Goal: Check status: Check status

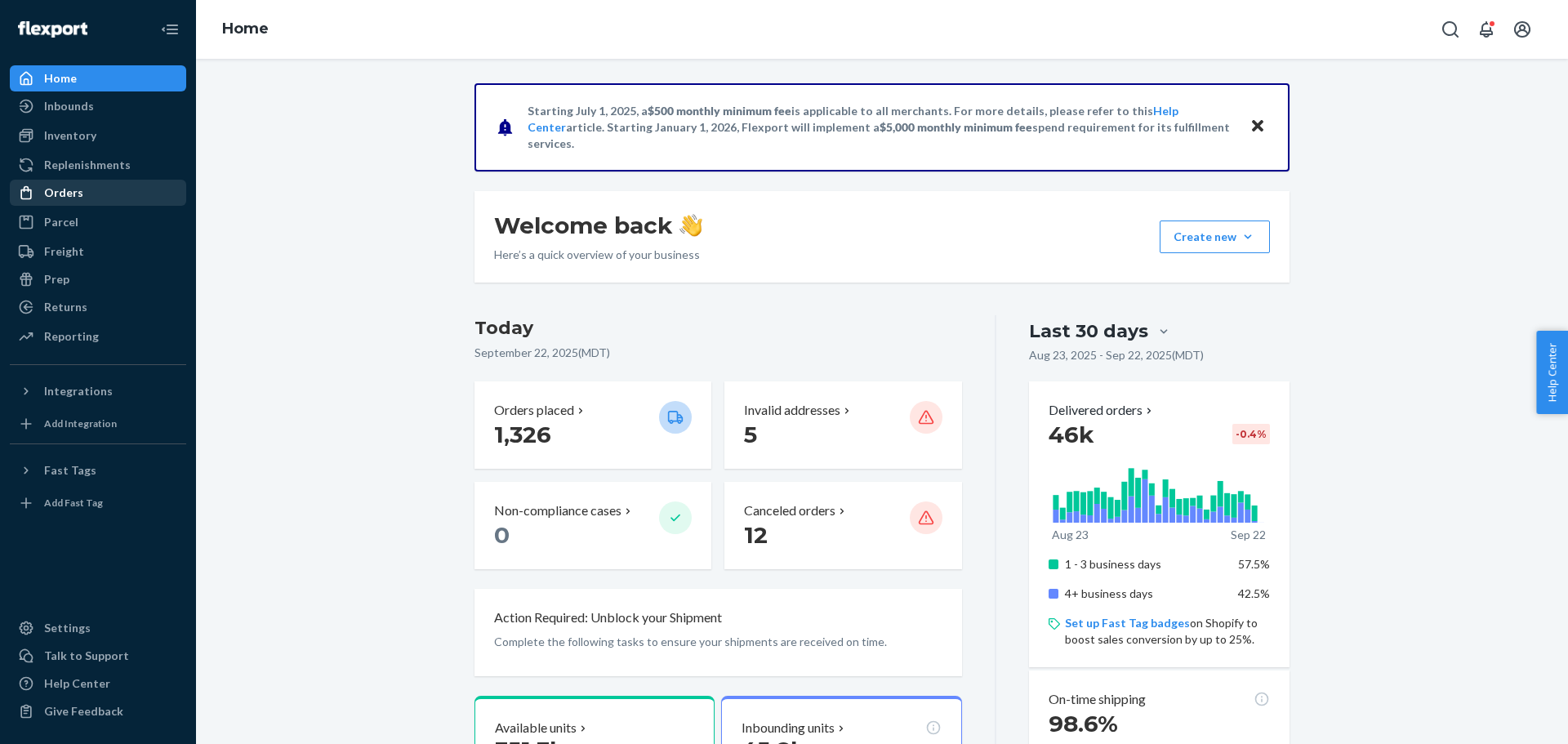
click at [62, 194] on div "Orders" at bounding box center [64, 193] width 39 height 16
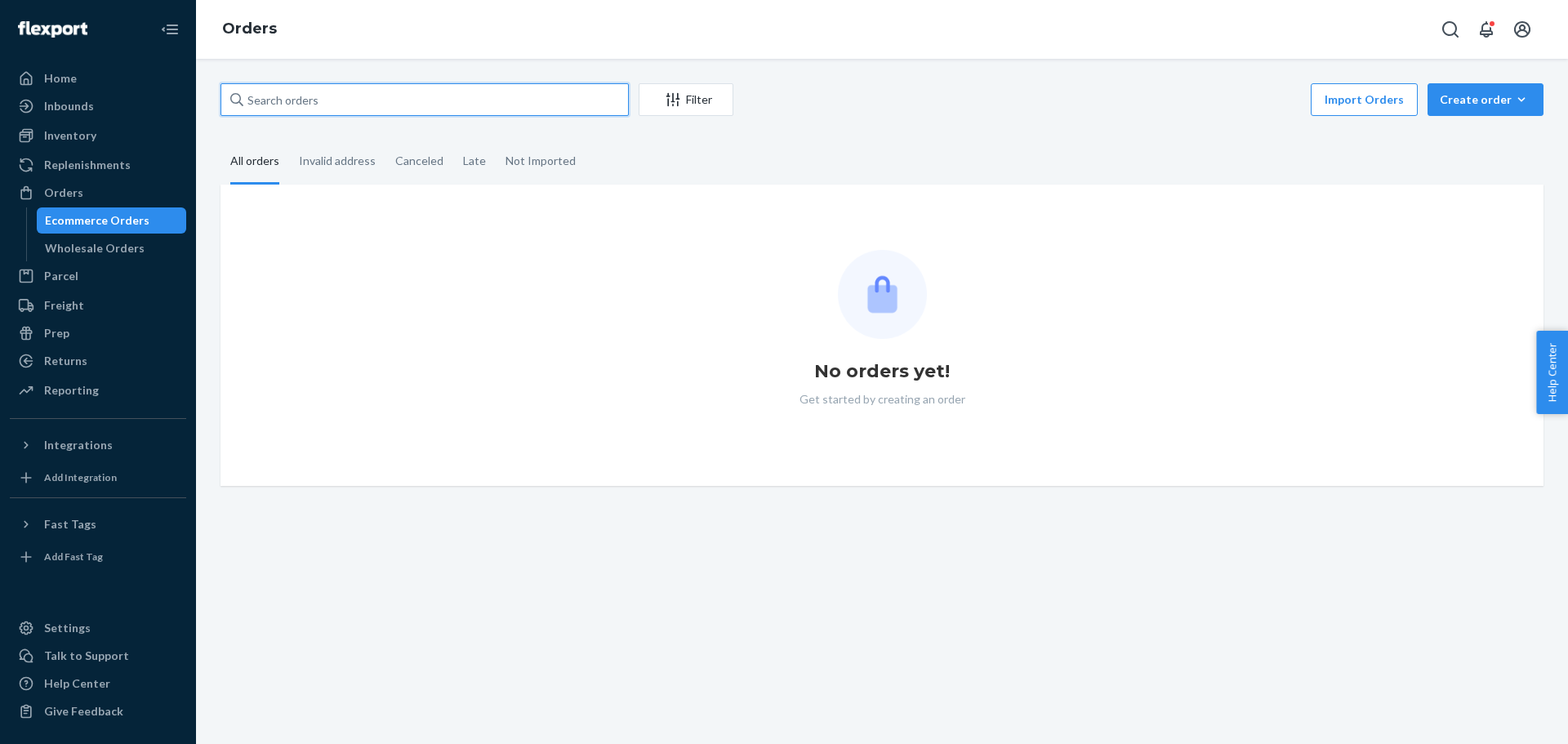
click at [286, 99] on input "text" at bounding box center [425, 100] width 409 height 33
paste input "111-8407979-5477820"
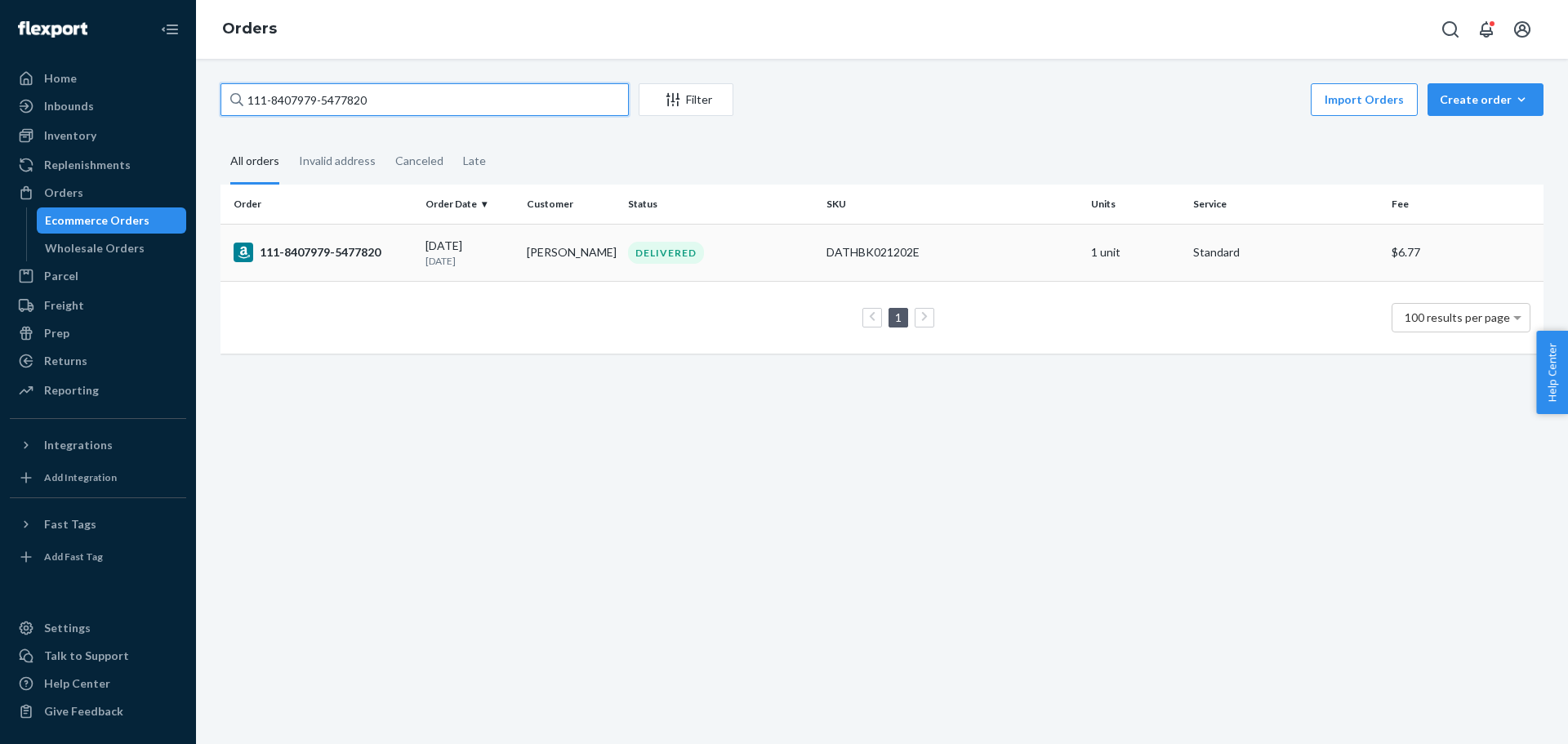
type input "111-8407979-5477820"
click at [313, 259] on div "111-8407979-5477820" at bounding box center [323, 253] width 179 height 20
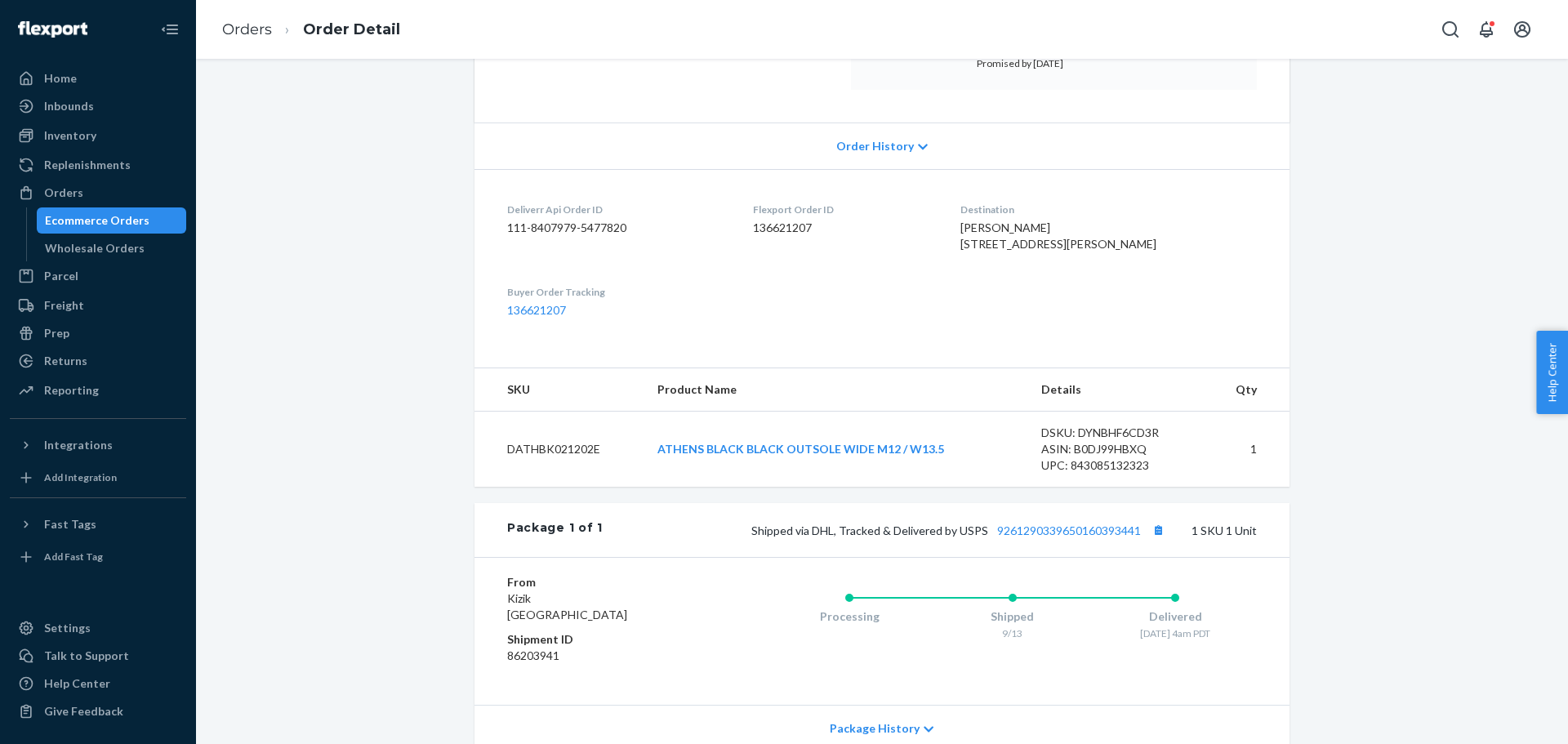
scroll to position [326, 0]
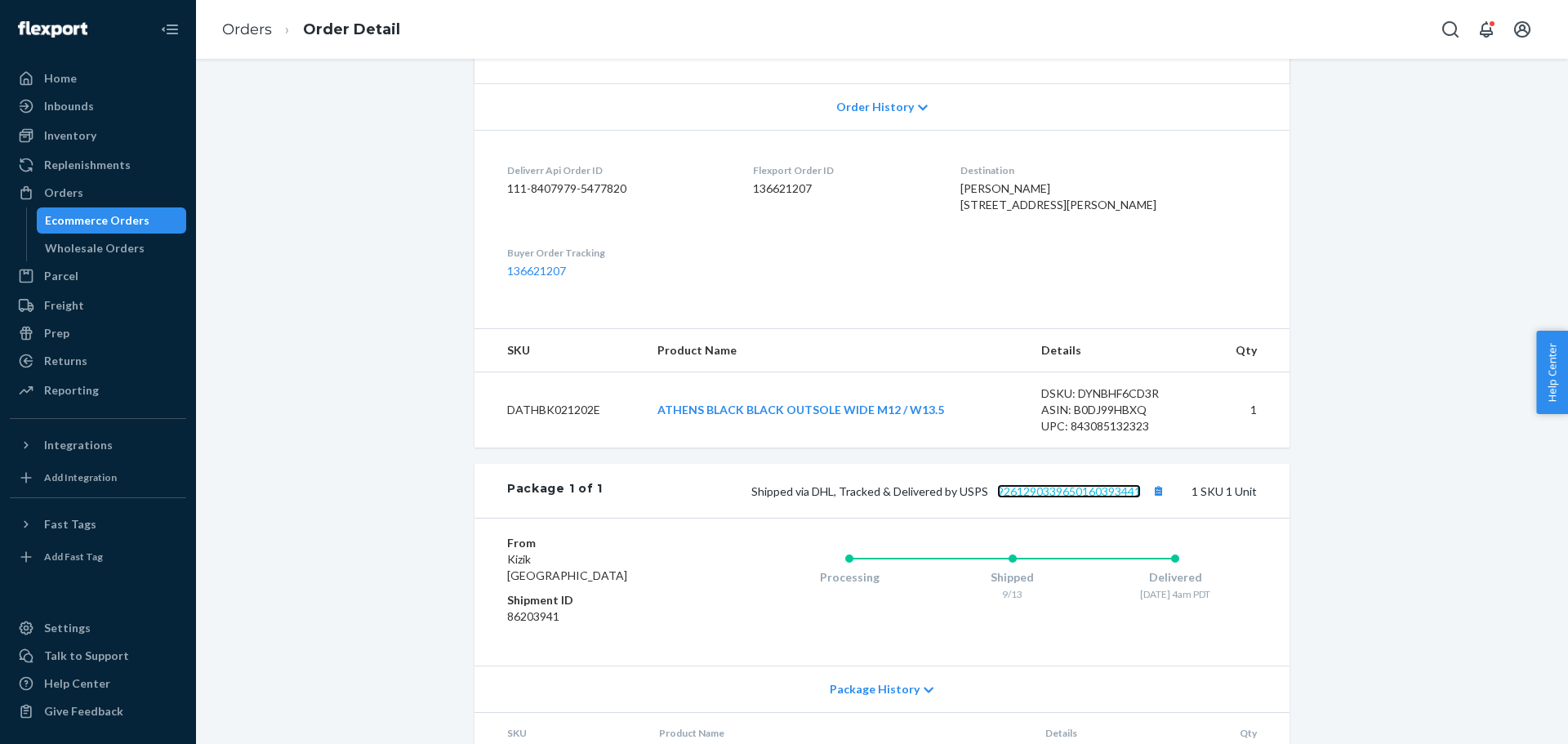
click at [1038, 498] on link "9261290339650160393441" at bounding box center [1068, 491] width 144 height 14
click at [67, 185] on div "Orders" at bounding box center [64, 193] width 39 height 16
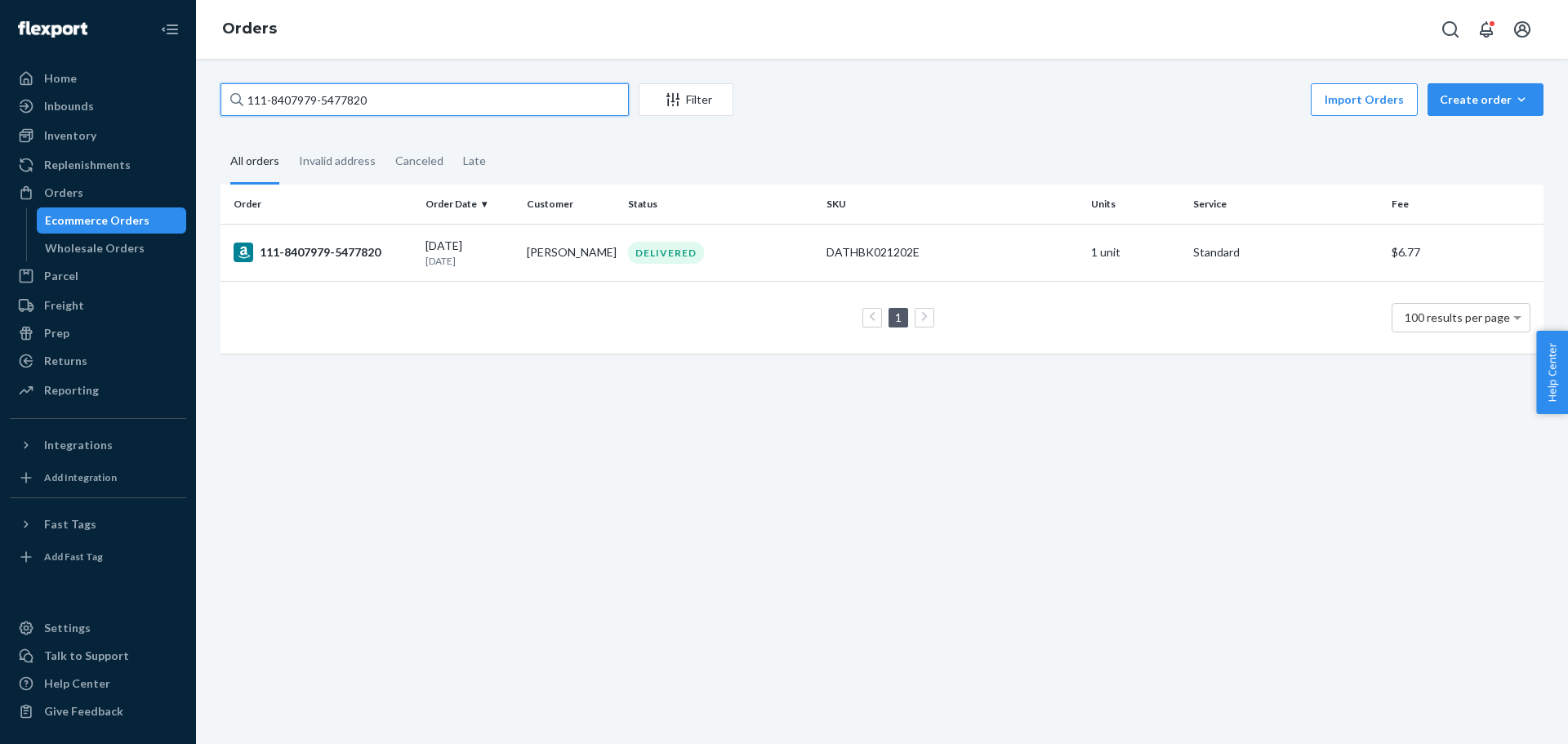
click at [290, 100] on input "111-8407979-5477820" at bounding box center [425, 100] width 409 height 33
paste input "2-8960243-5845063"
type input "112-8960243-5845063"
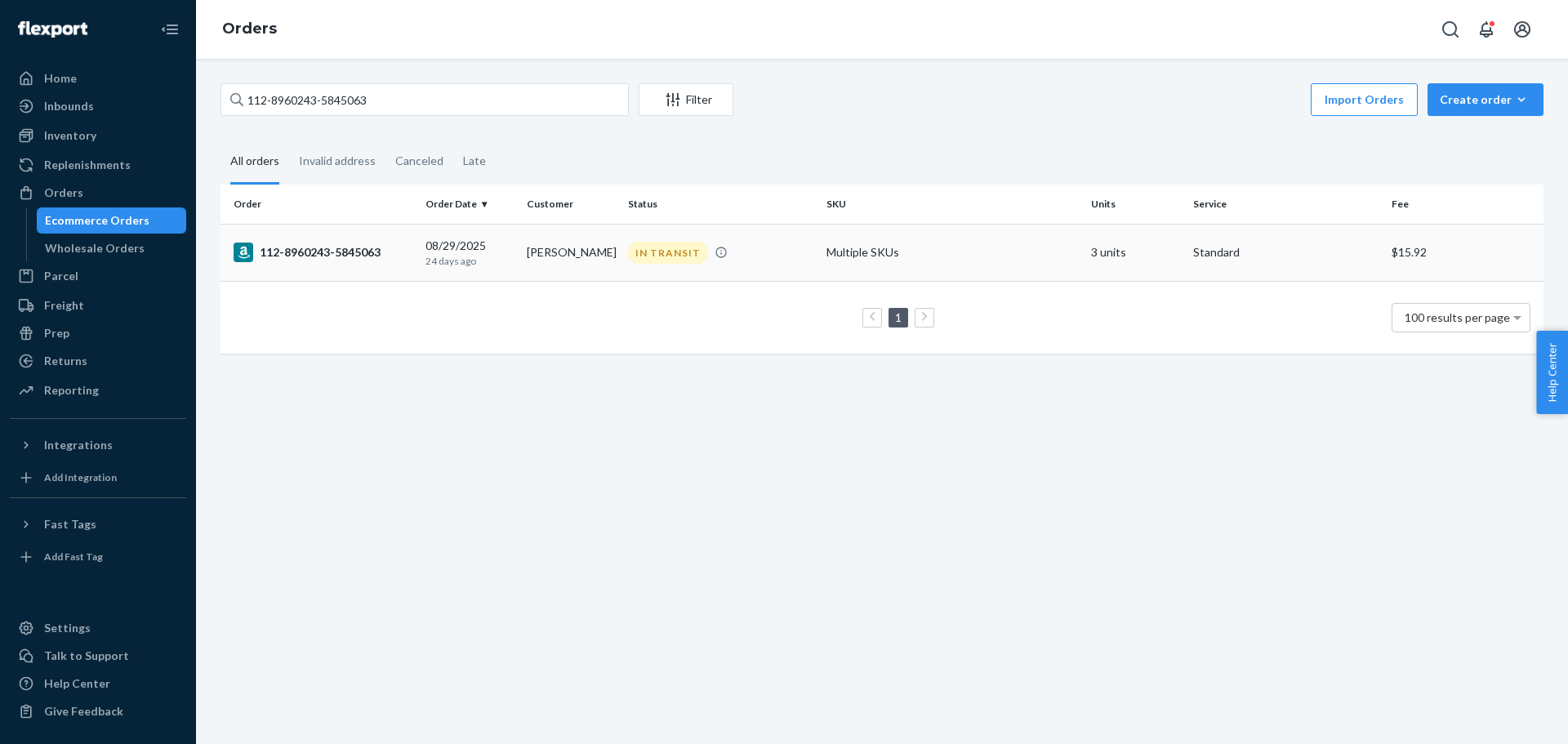
click at [345, 257] on div "112-8960243-5845063" at bounding box center [323, 253] width 179 height 20
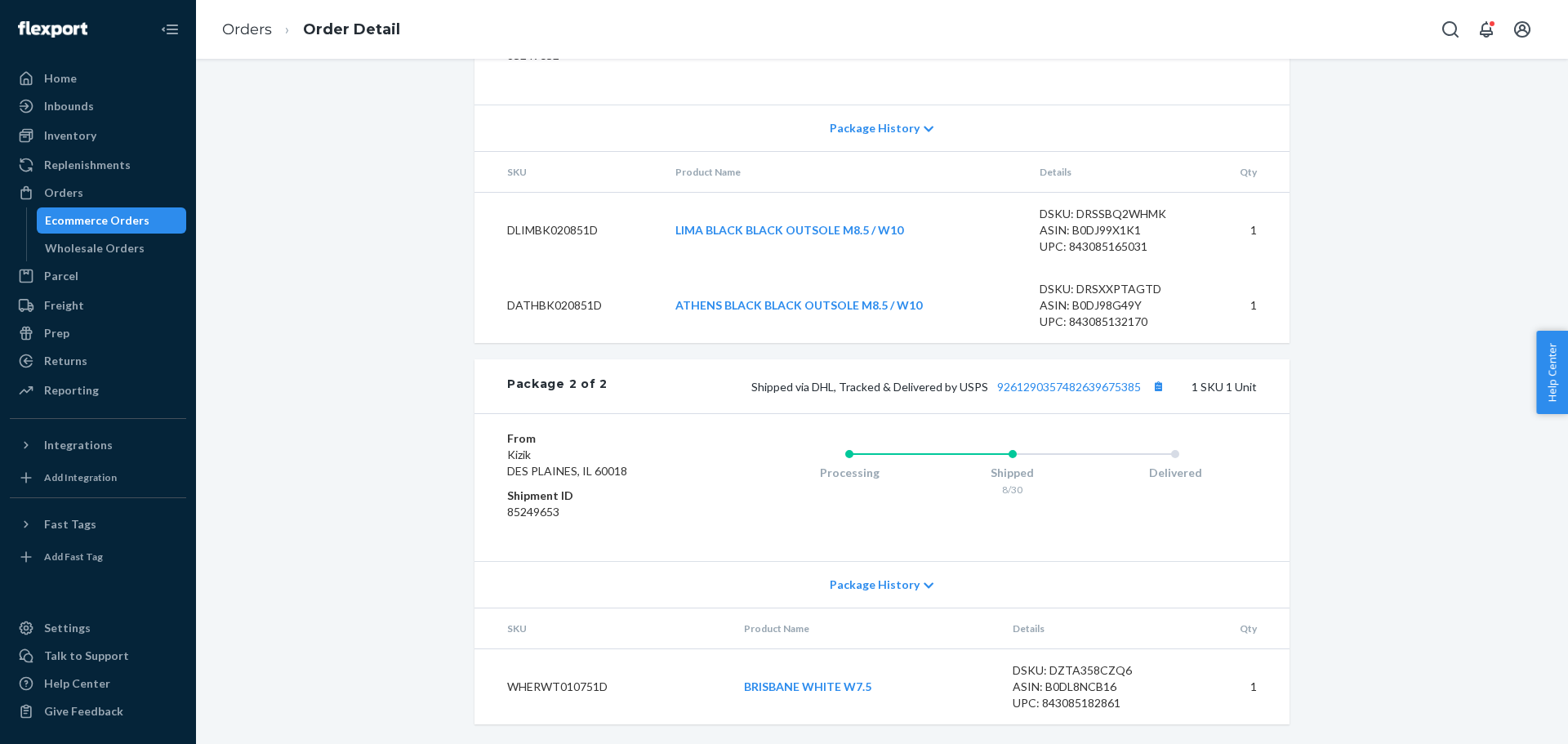
scroll to position [1110, 0]
click at [1153, 378] on button "Copy tracking number" at bounding box center [1158, 386] width 21 height 21
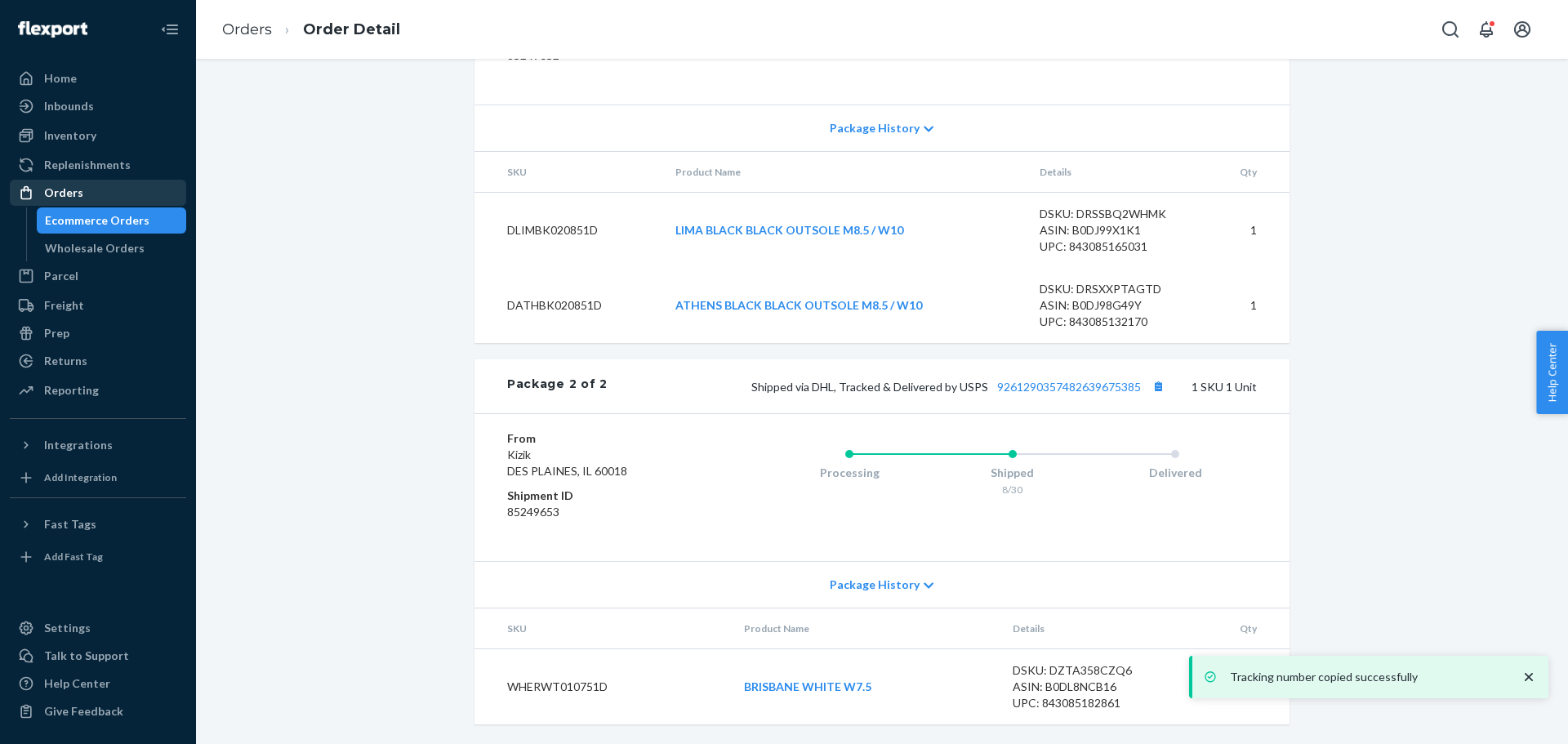
click at [90, 191] on div "Orders" at bounding box center [98, 193] width 173 height 23
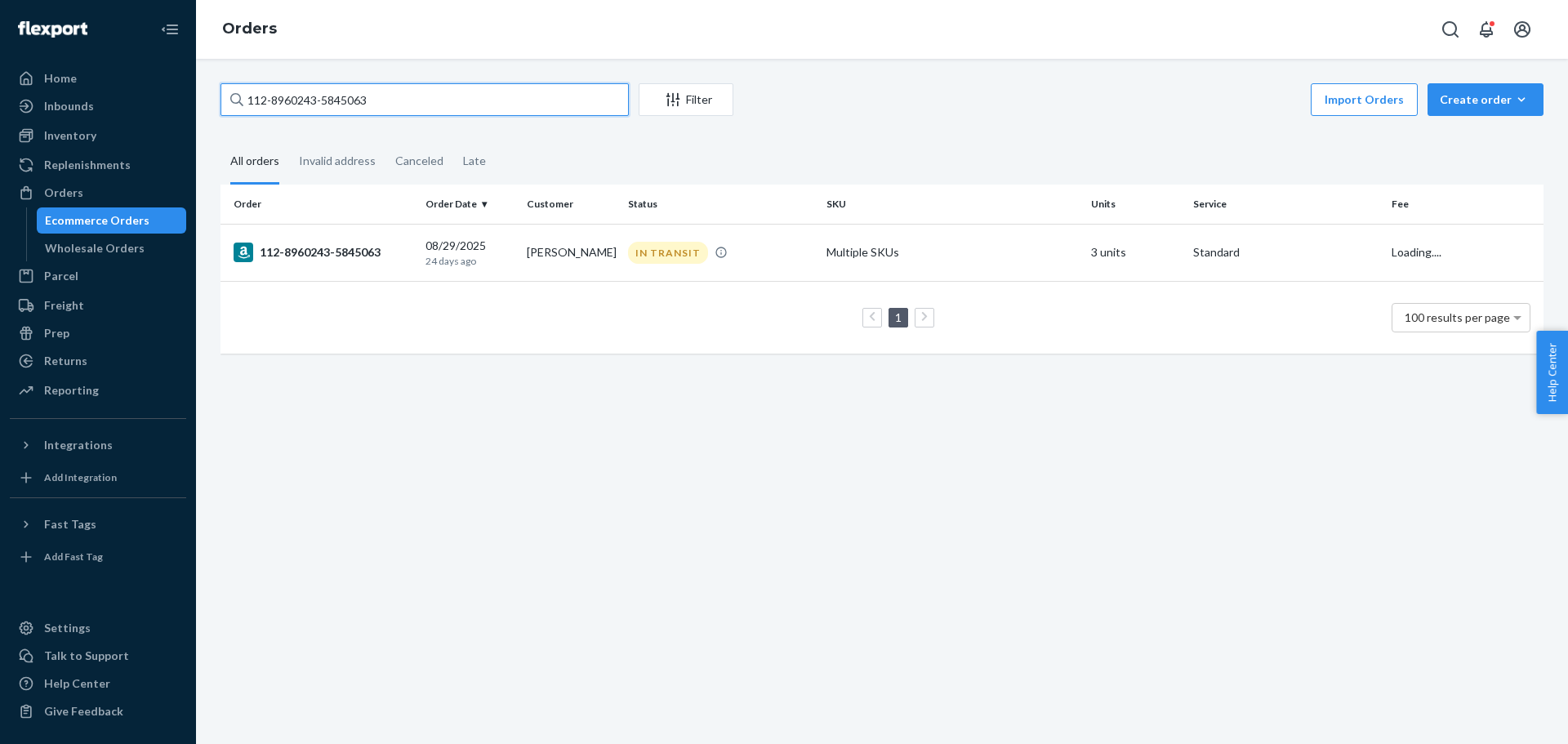
click at [294, 98] on input "112-8960243-5845063" at bounding box center [425, 100] width 409 height 33
paste input "492320-0113828"
type input "112-8492320-0113828"
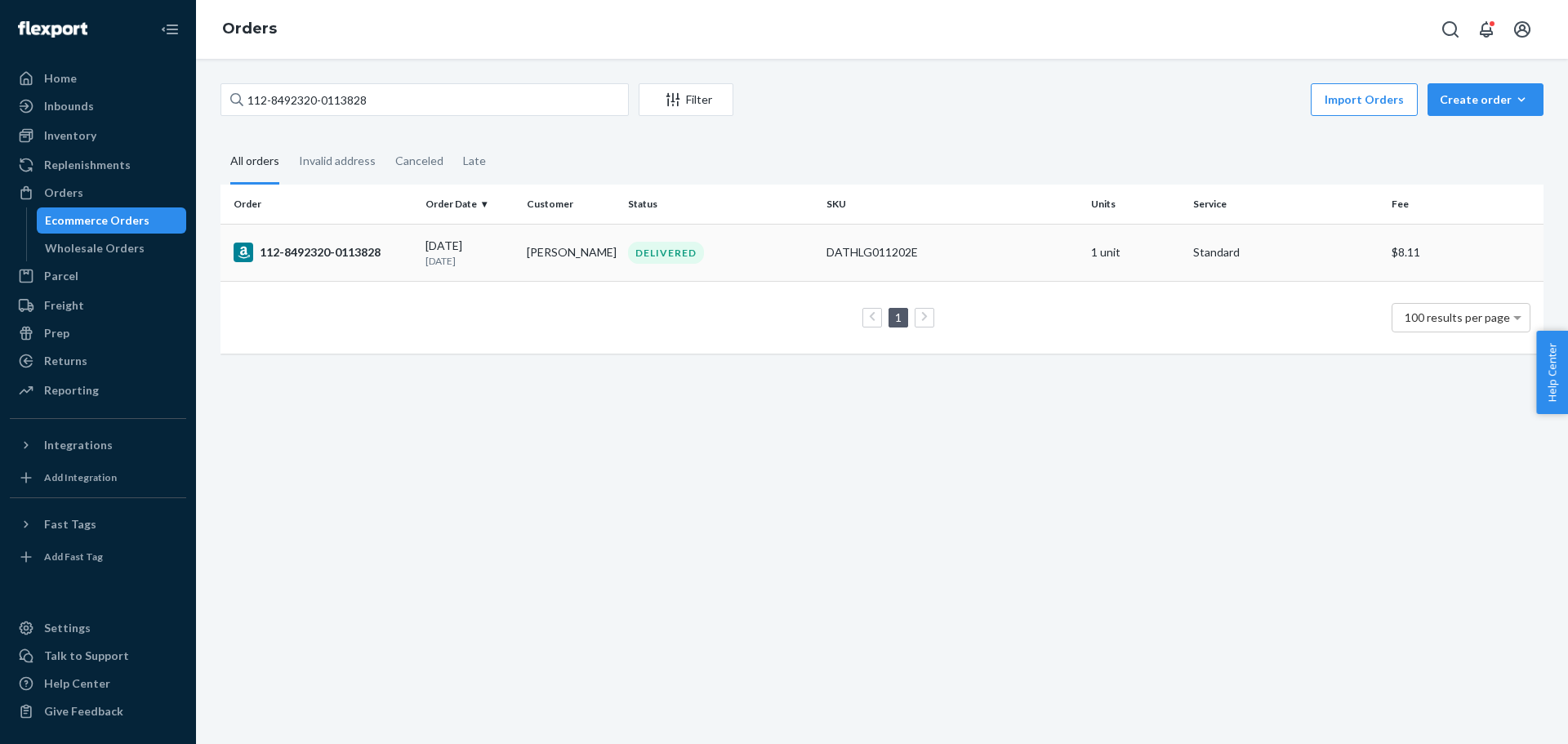
click at [297, 249] on div "112-8492320-0113828" at bounding box center [323, 253] width 179 height 20
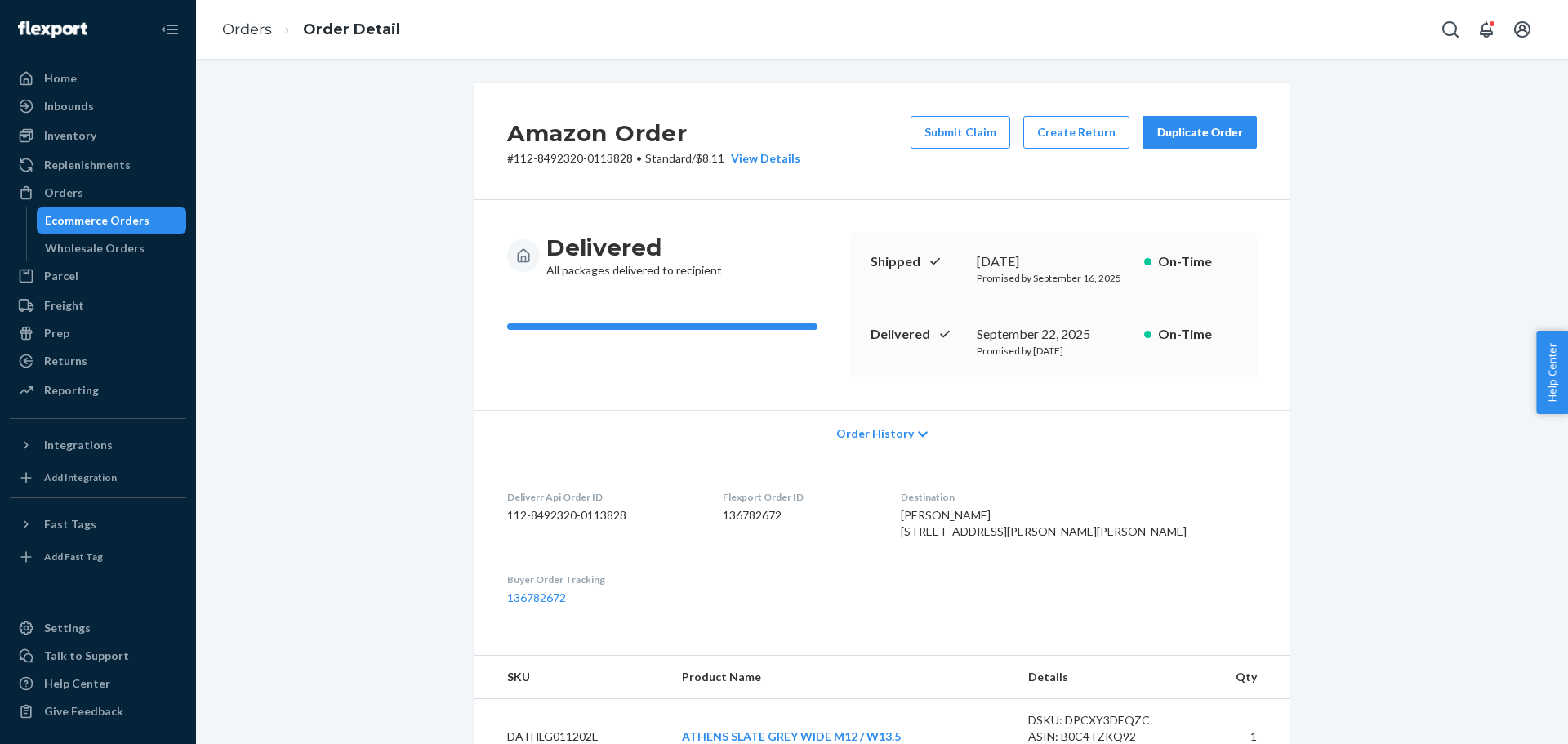
scroll to position [326, 0]
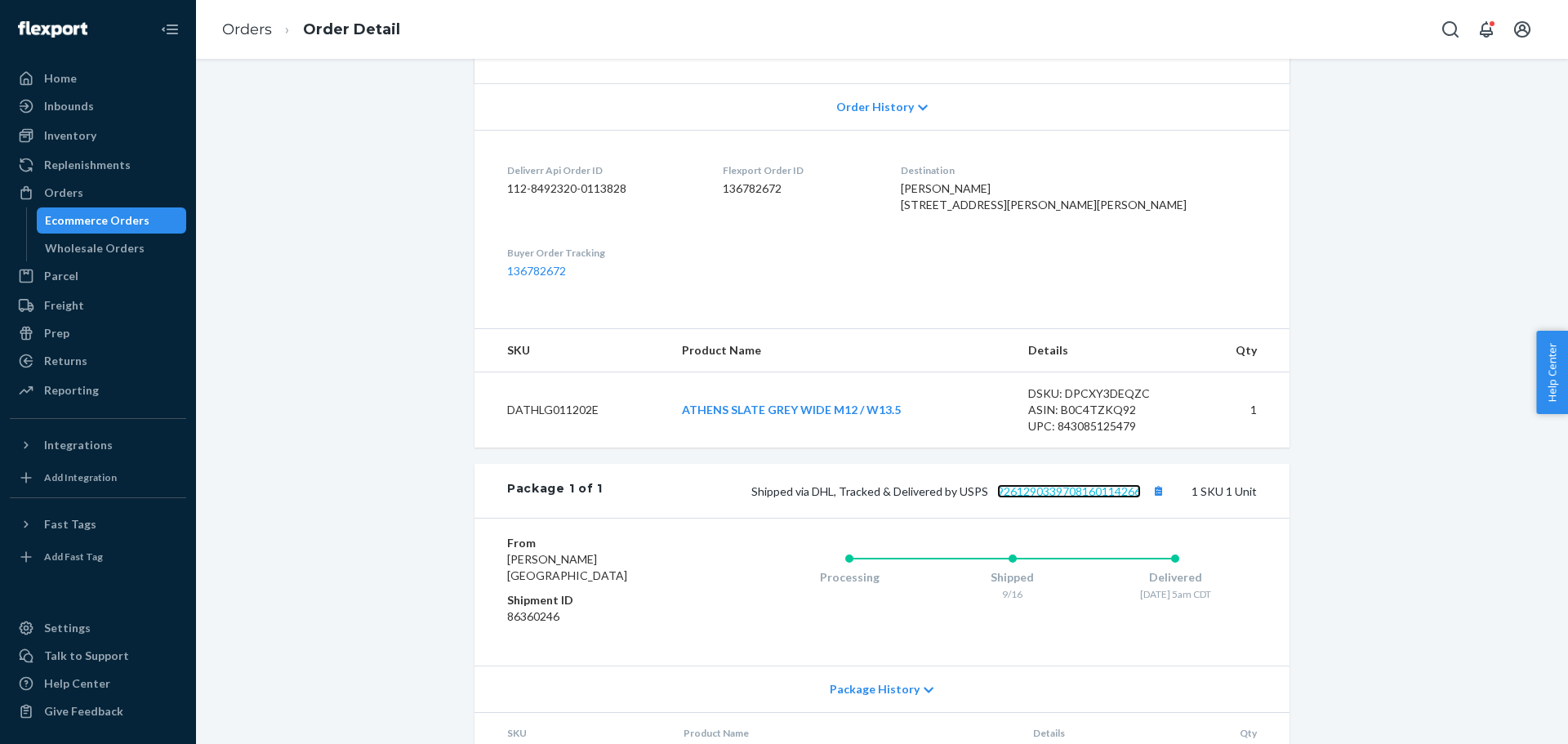
click at [1059, 498] on link "9261290339708160114266" at bounding box center [1068, 491] width 144 height 14
click at [80, 194] on div "Orders" at bounding box center [64, 193] width 39 height 16
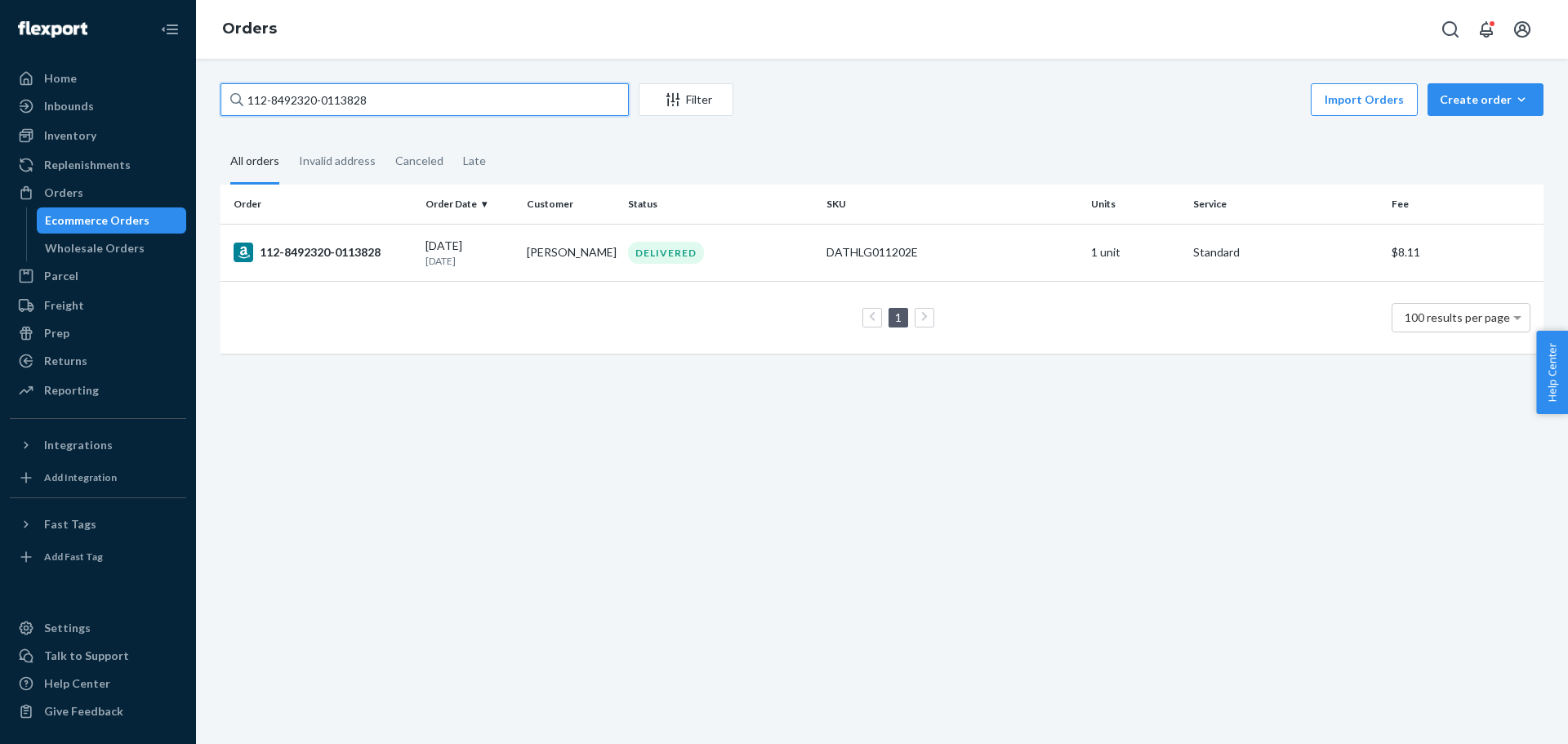
click at [268, 97] on input "112-8492320-0113828" at bounding box center [425, 100] width 409 height 33
paste input "5148187-5921853"
type input "112-5148187-5921853"
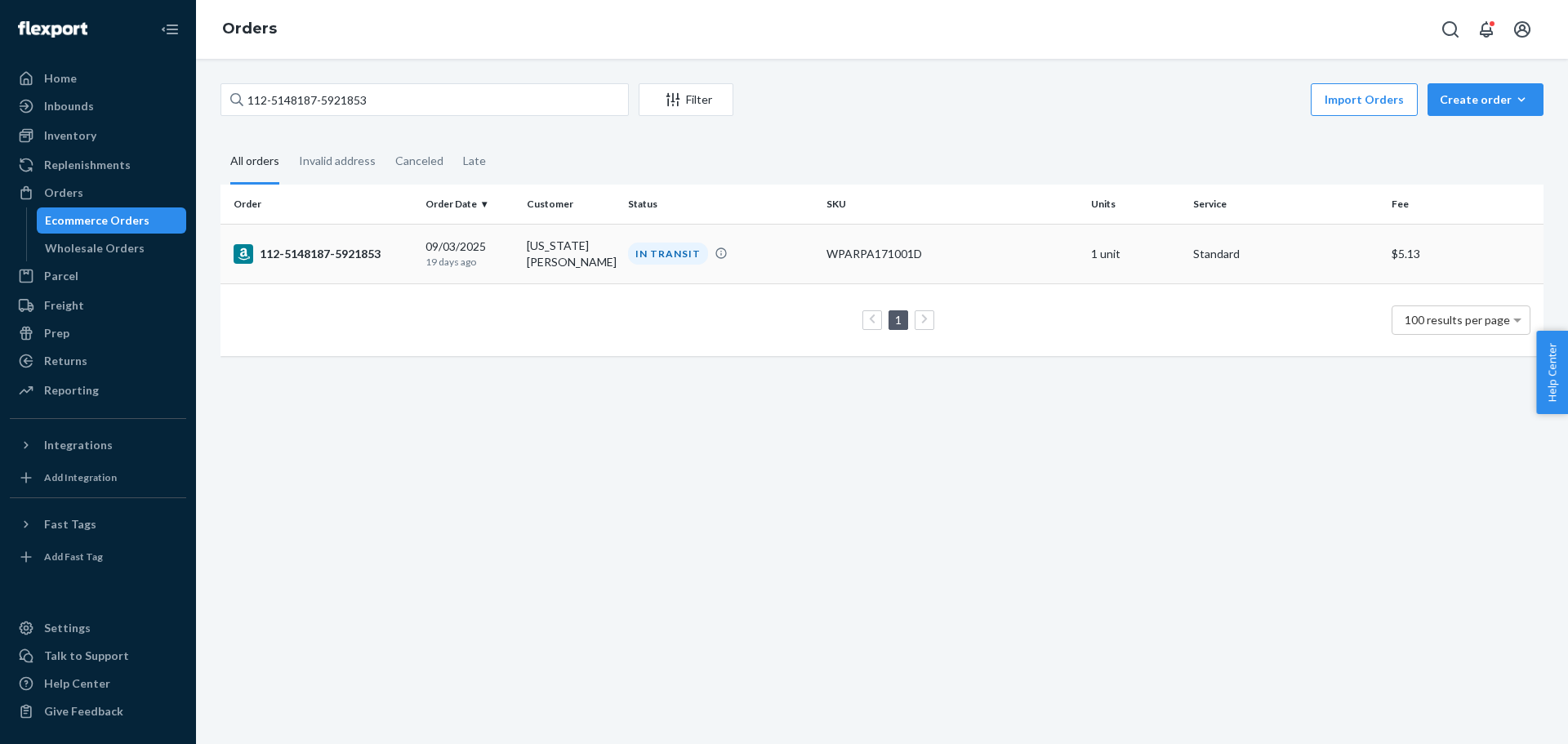
click at [318, 248] on div "112-5148187-5921853" at bounding box center [323, 254] width 179 height 20
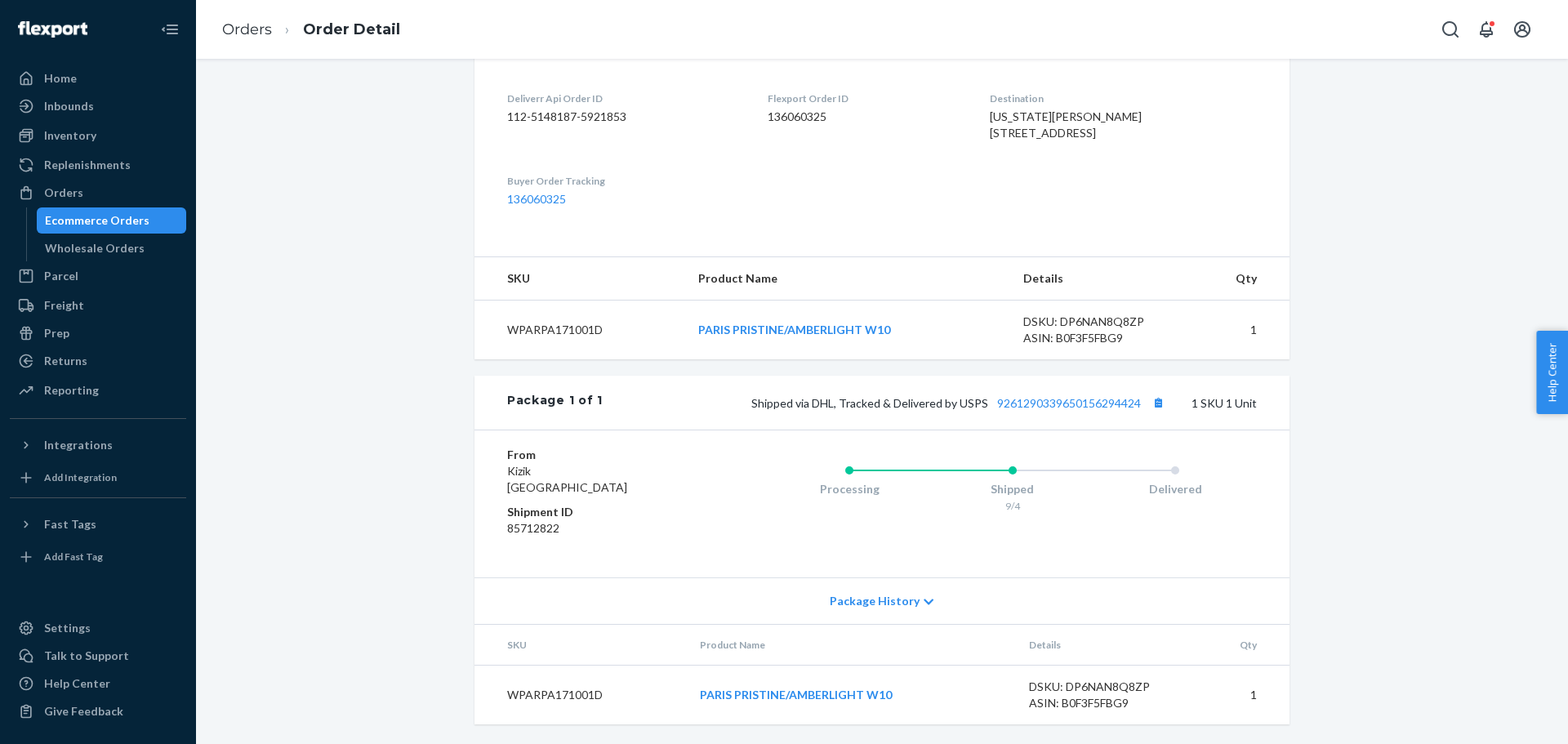
scroll to position [470, 0]
click at [1070, 405] on link "9261290339650156294424" at bounding box center [1068, 403] width 144 height 14
click at [73, 195] on div "Orders" at bounding box center [64, 193] width 39 height 16
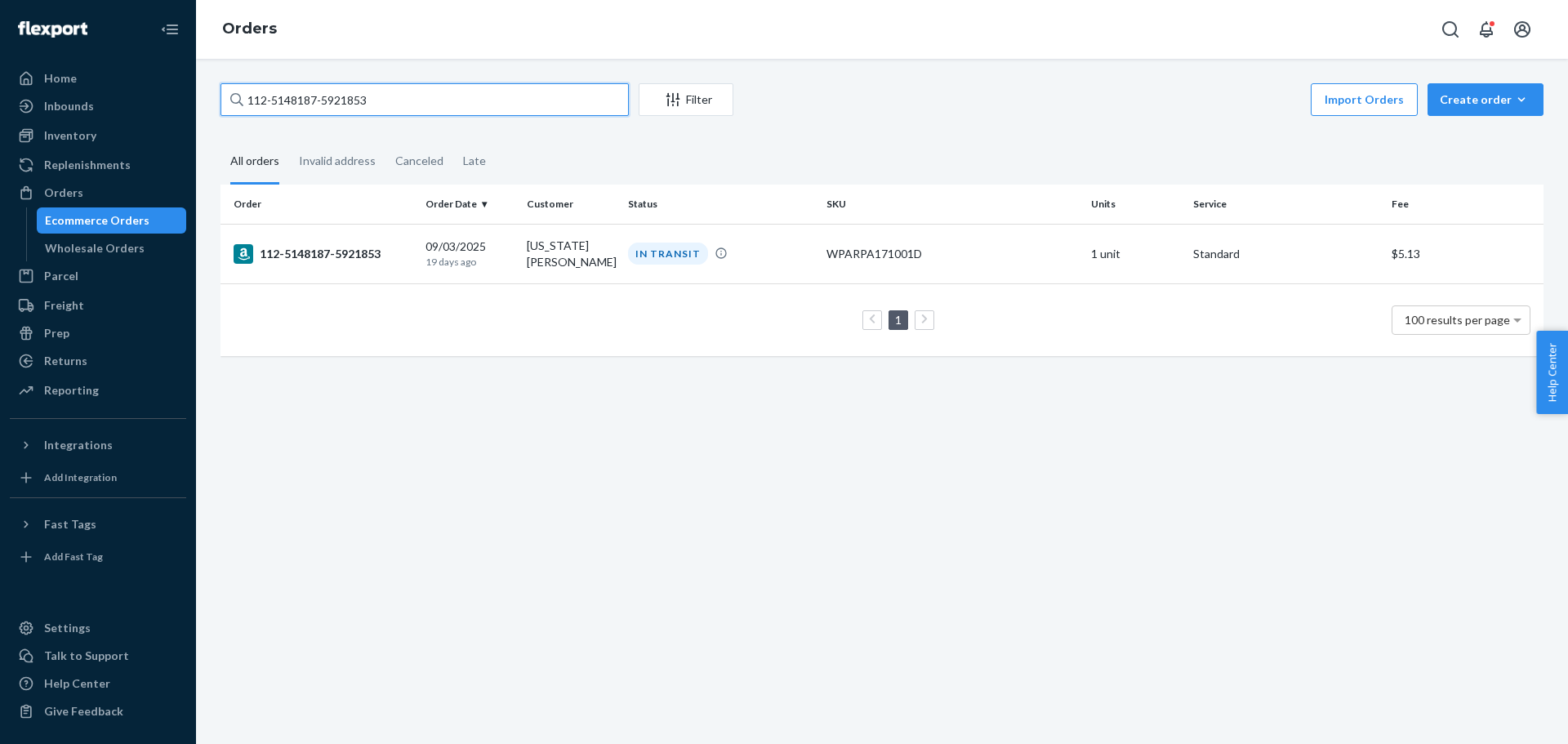
click at [272, 100] on input "112-5148187-5921853" at bounding box center [425, 100] width 409 height 33
paste input "7733835-5721850"
type input "112-7733835-5721850"
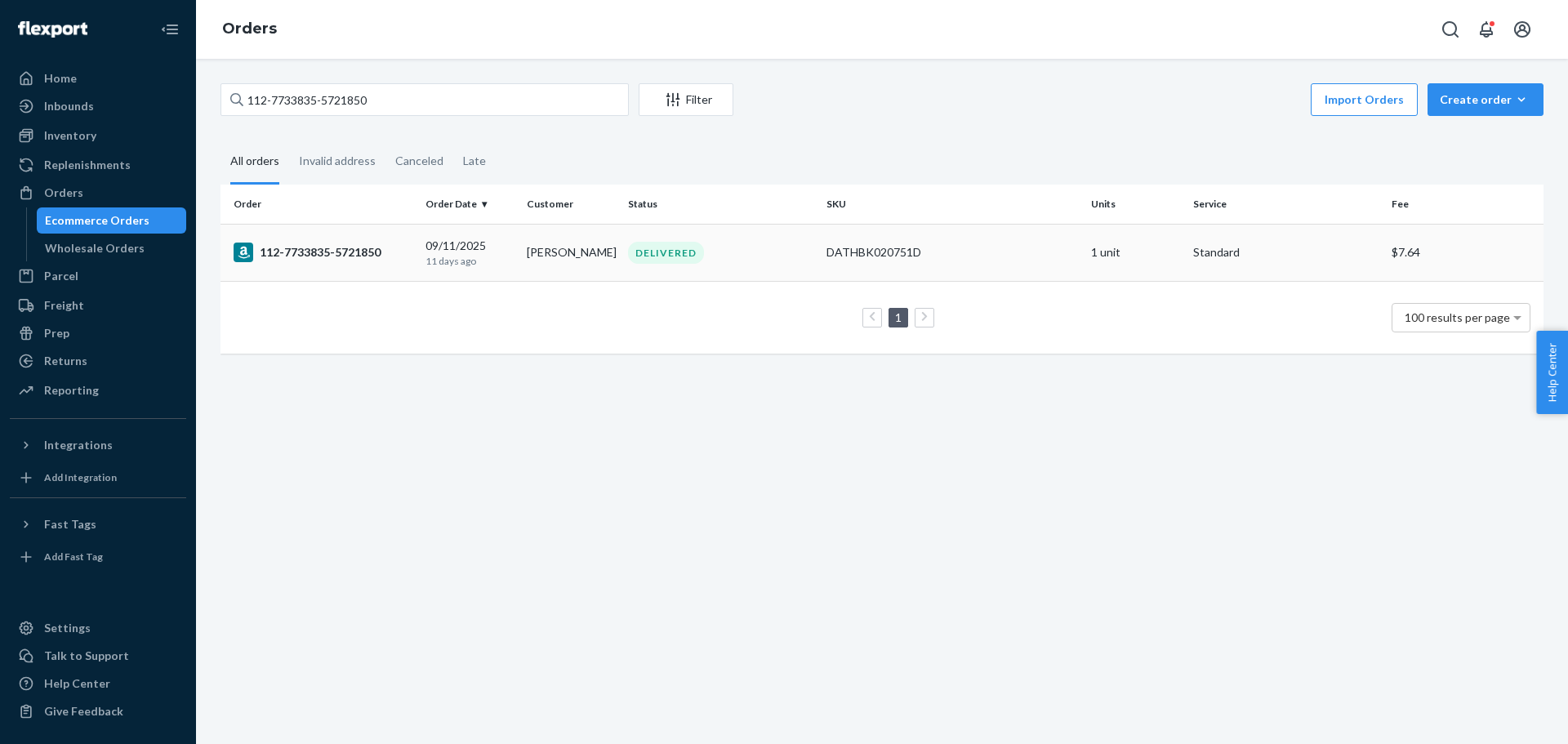
click at [283, 256] on div "112-7733835-5721850" at bounding box center [323, 253] width 179 height 20
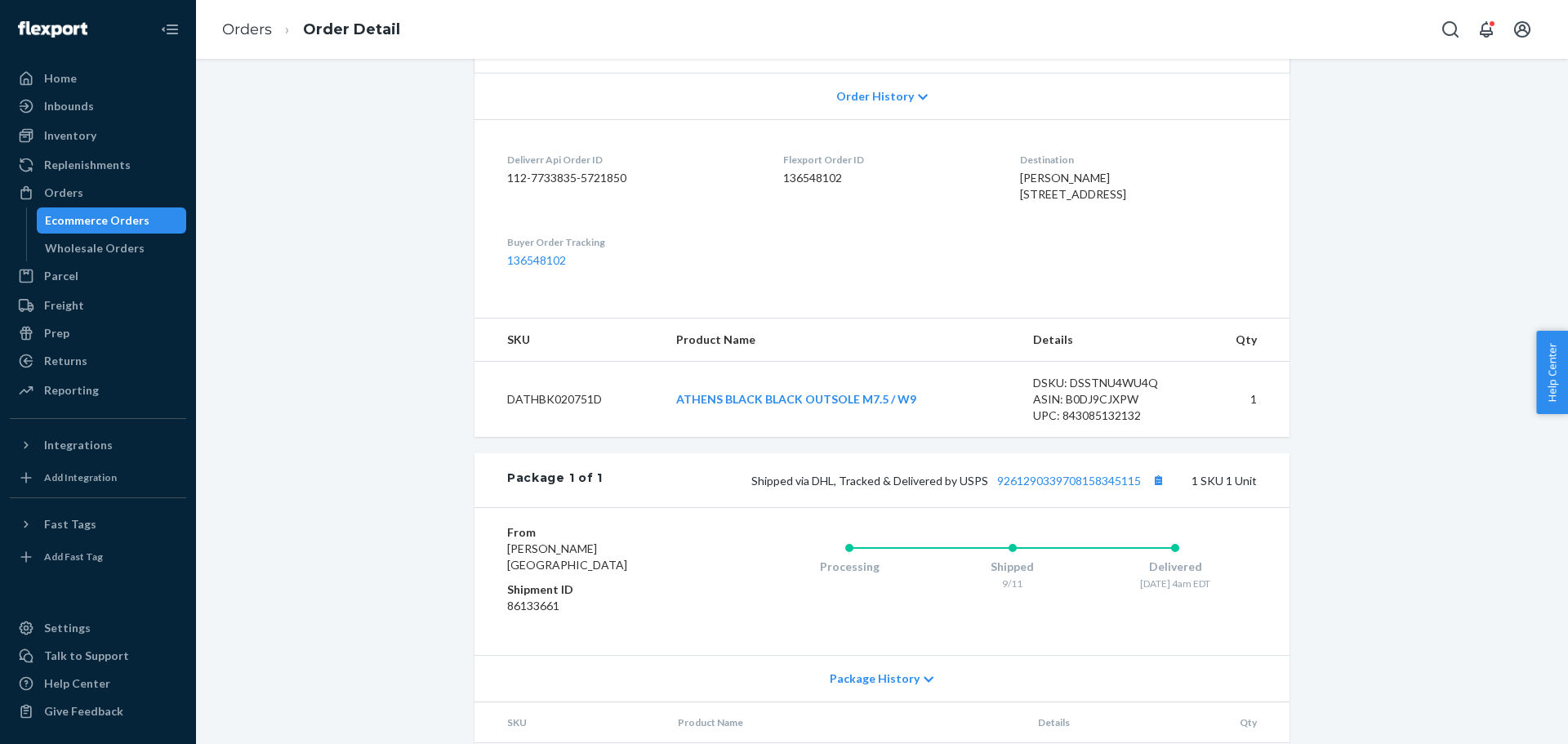
scroll to position [409, 0]
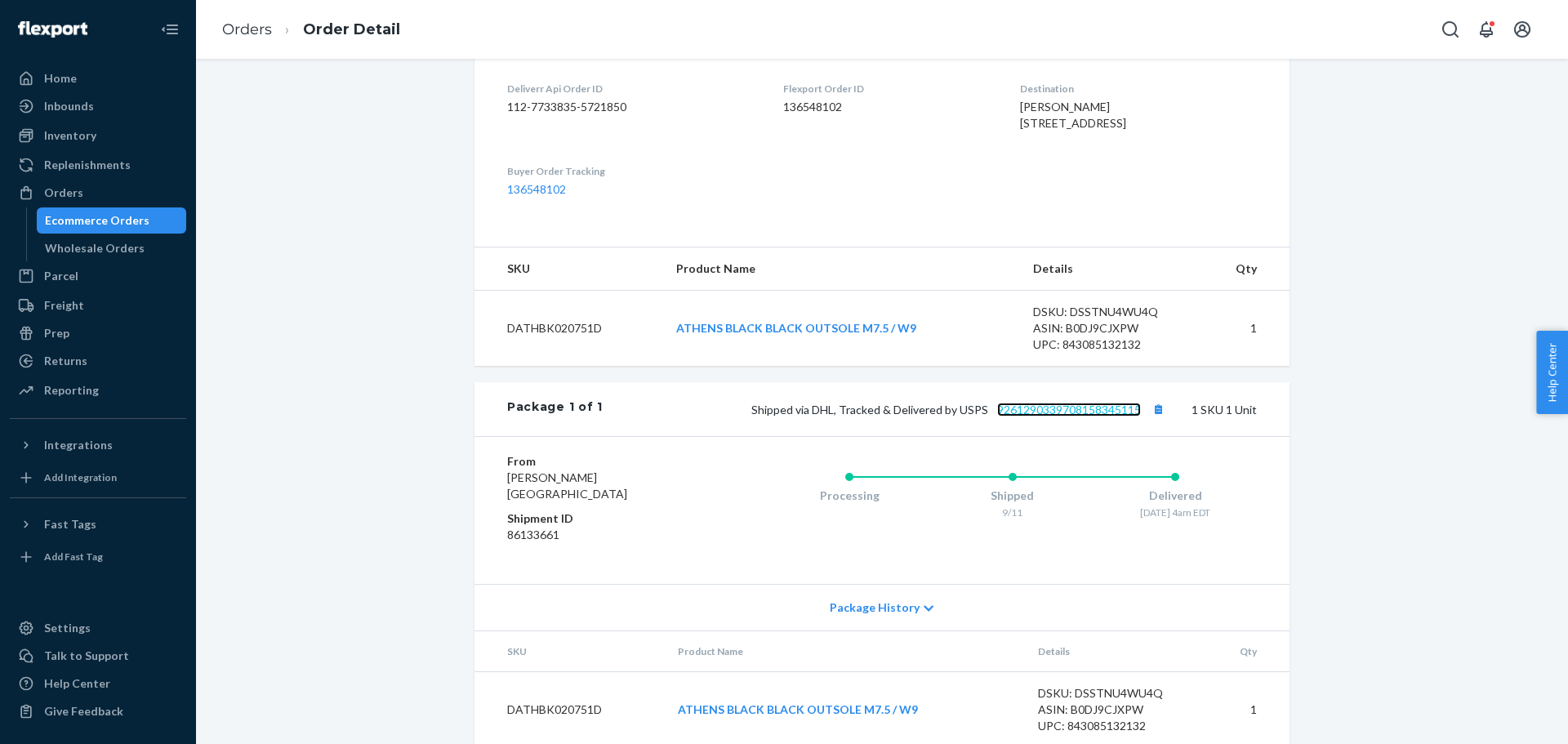
click at [1025, 417] on link "9261290339708158345115" at bounding box center [1068, 409] width 144 height 14
click at [142, 184] on div "Orders" at bounding box center [98, 193] width 173 height 23
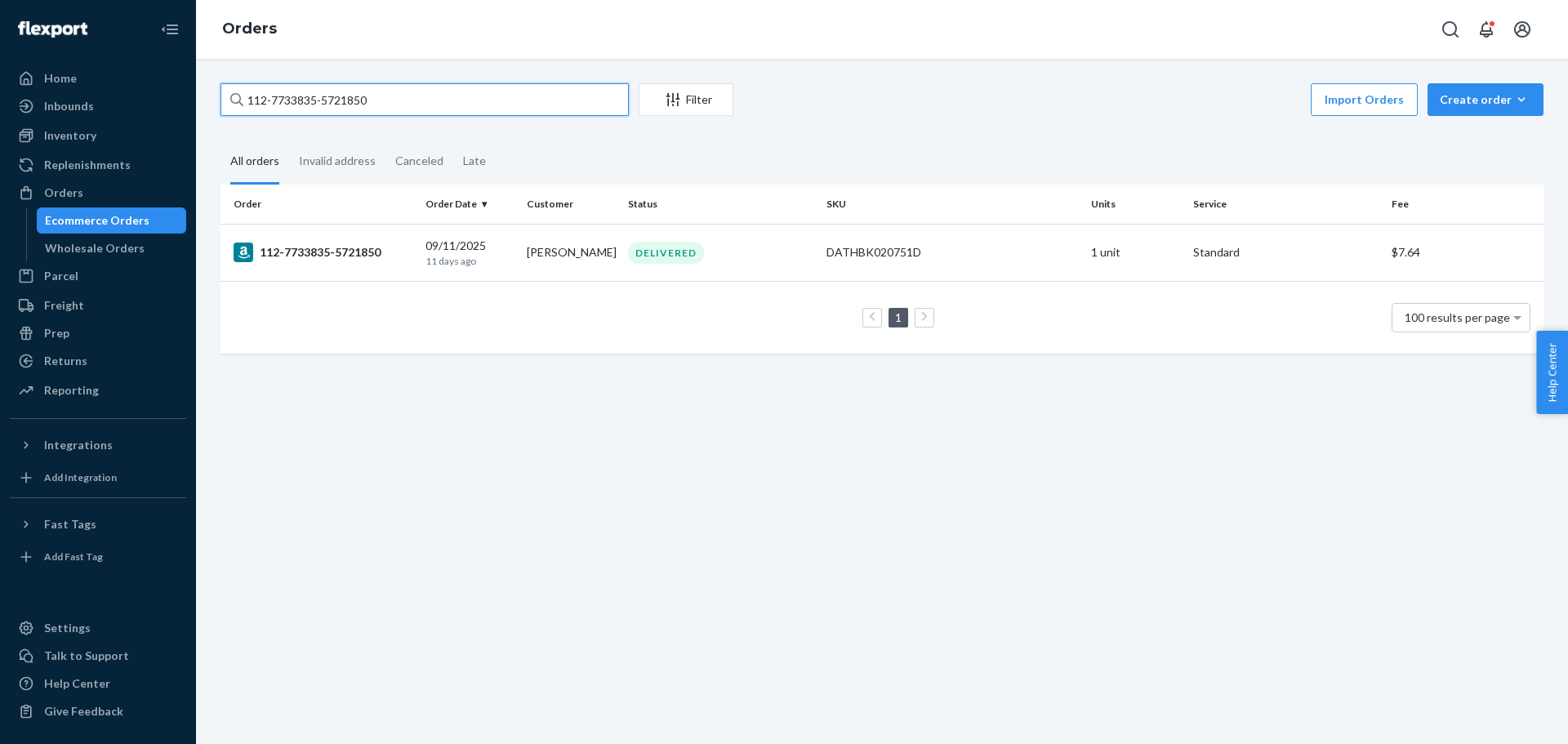
click at [297, 94] on input "112-7733835-5721850" at bounding box center [425, 100] width 409 height 33
paste input "1-0438799-1865053"
type input "111-0438799-1865053"
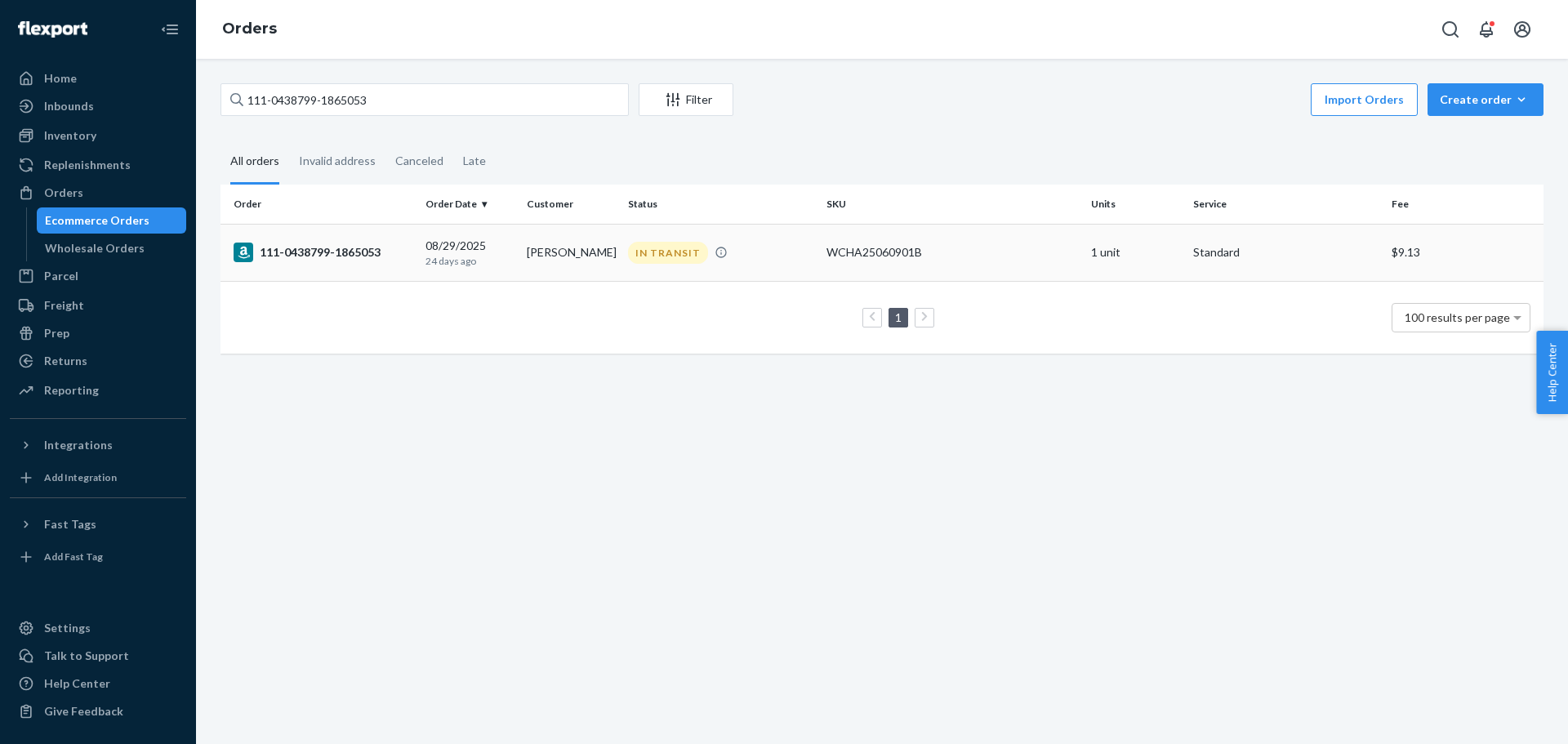
click at [356, 253] on div "111-0438799-1865053" at bounding box center [323, 253] width 179 height 20
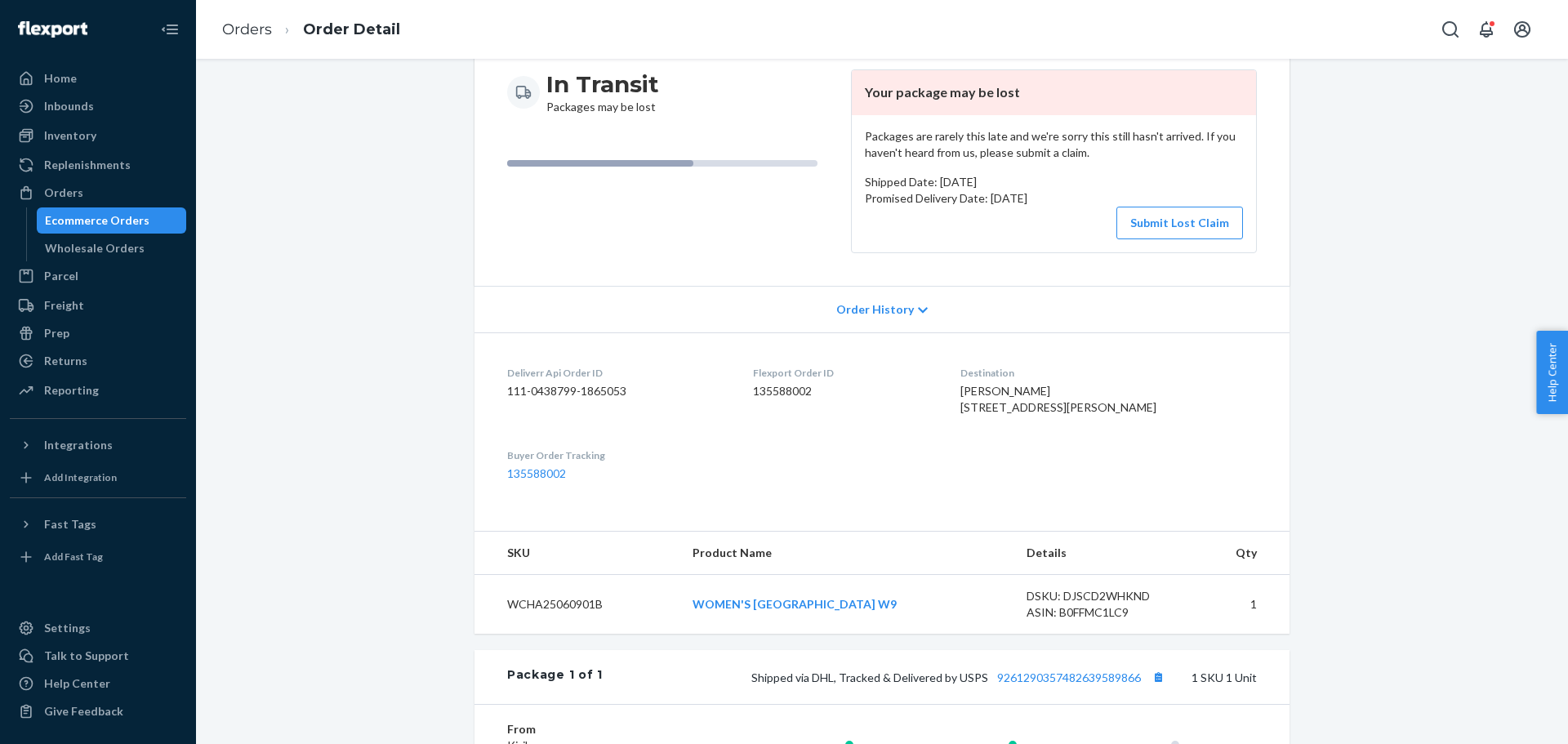
scroll to position [409, 0]
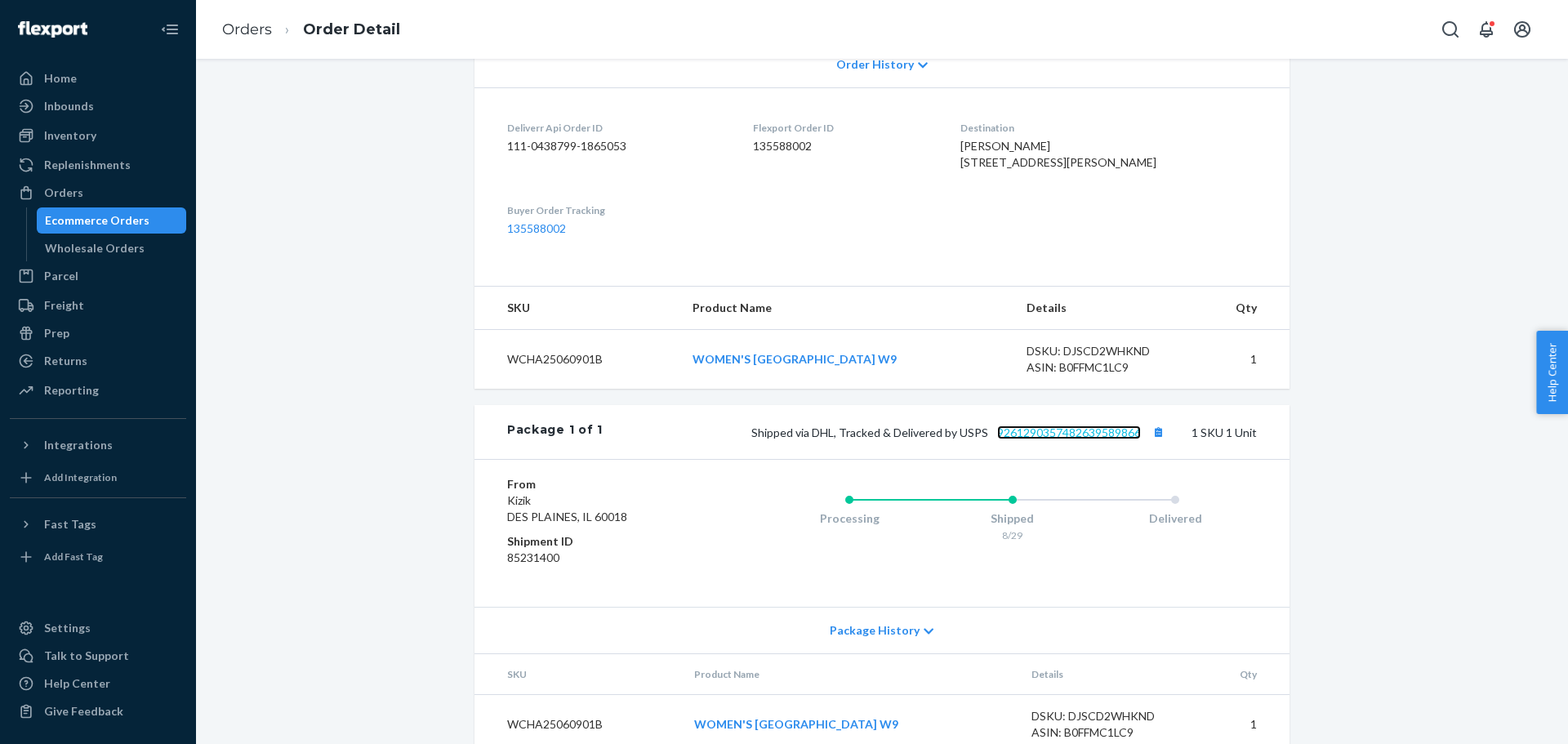
click at [1022, 439] on link "9261290357482639589866" at bounding box center [1068, 432] width 144 height 14
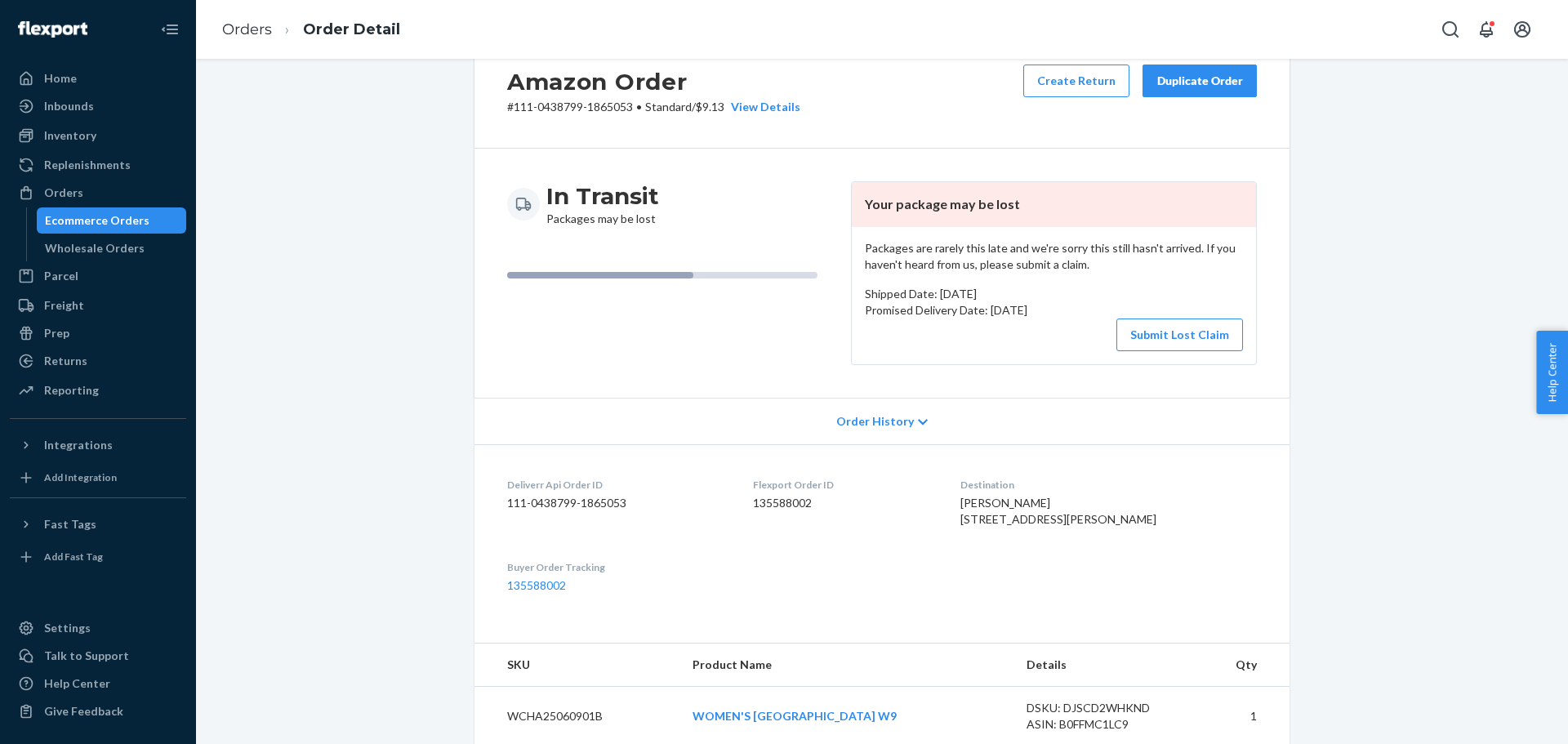
scroll to position [0, 0]
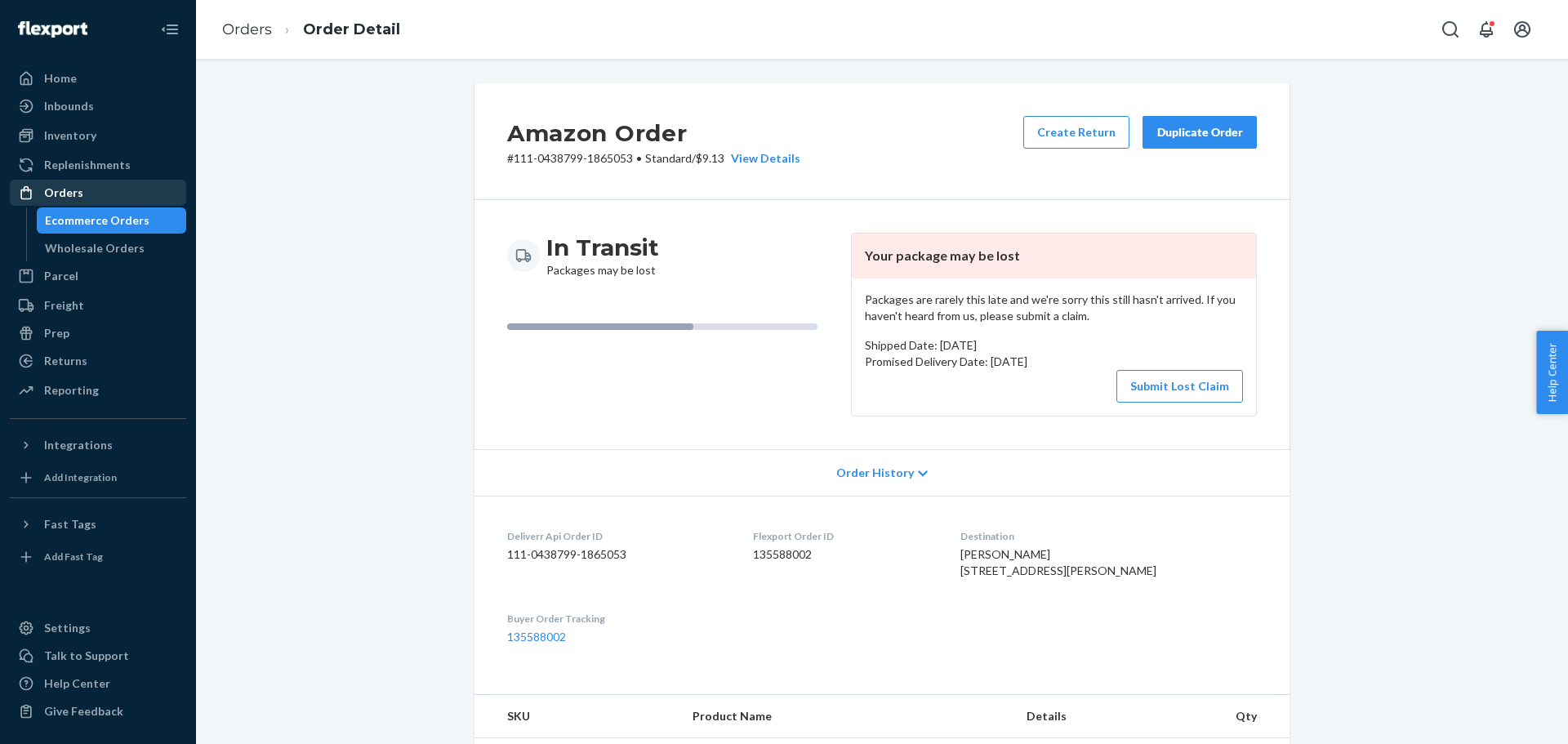
click at [94, 188] on div "Orders" at bounding box center [98, 193] width 173 height 23
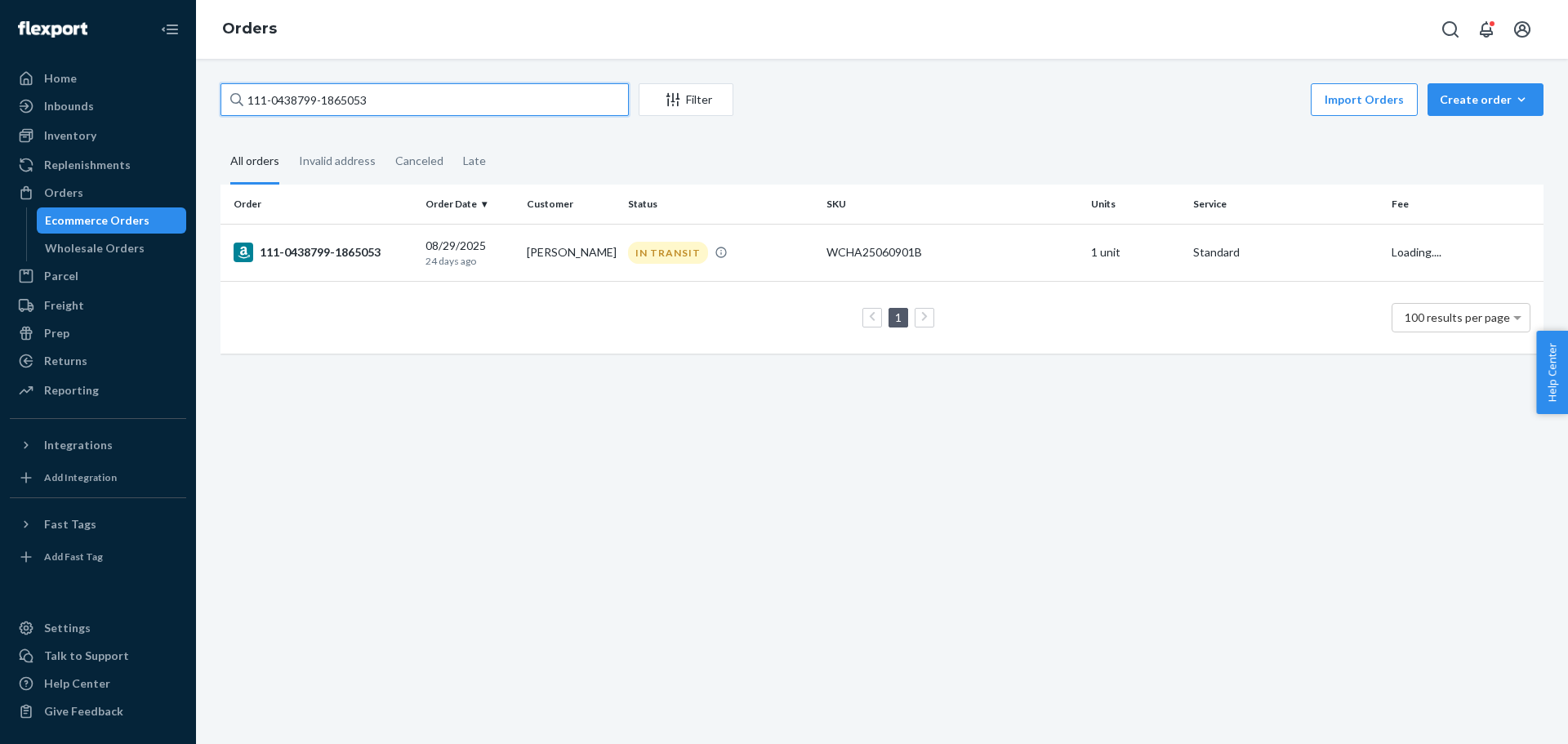
click at [261, 94] on input "111-0438799-1865053" at bounding box center [425, 100] width 409 height 33
paste input "3-4619612-7609055"
type input "113-4619612-7609055"
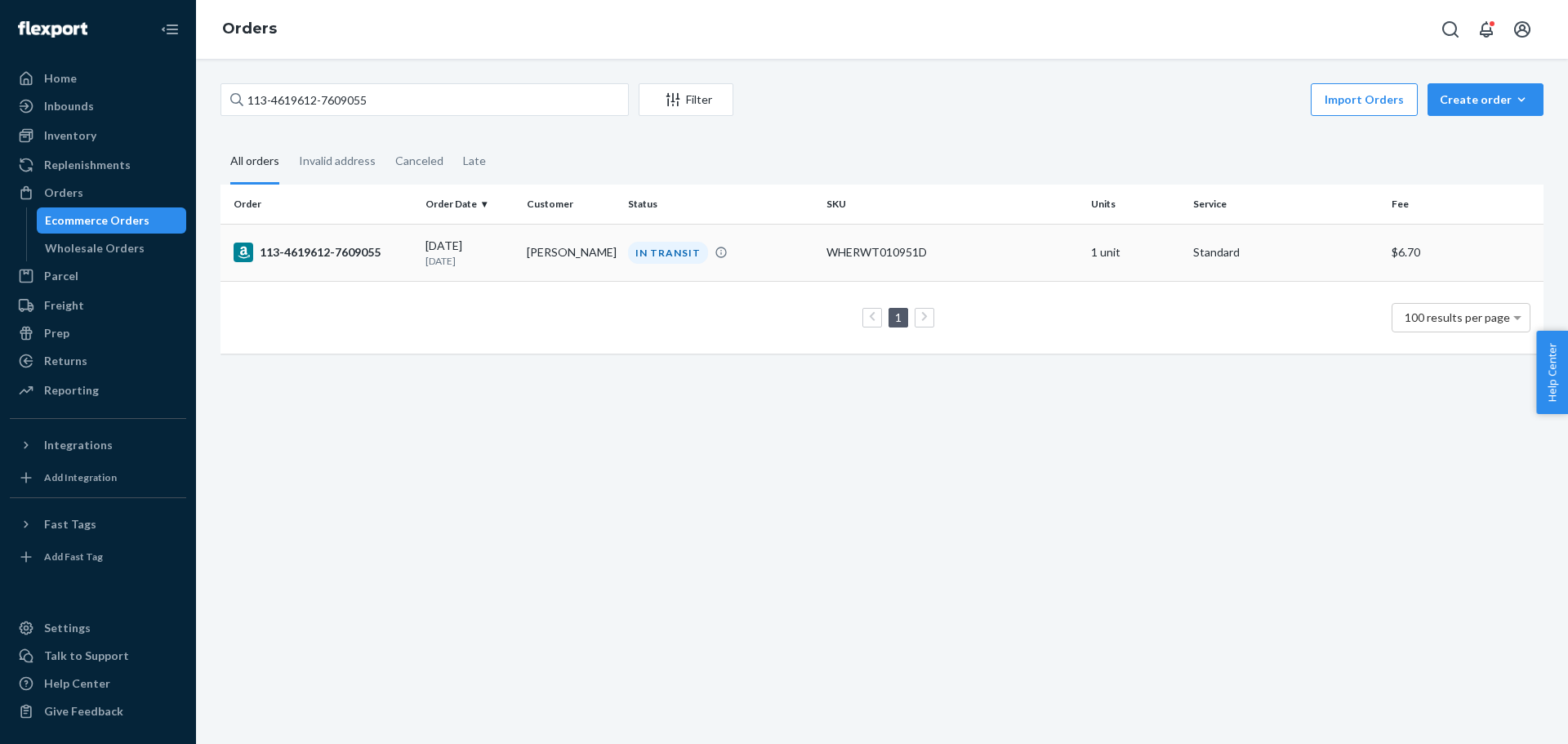
click at [316, 247] on div "113-4619612-7609055" at bounding box center [323, 253] width 179 height 20
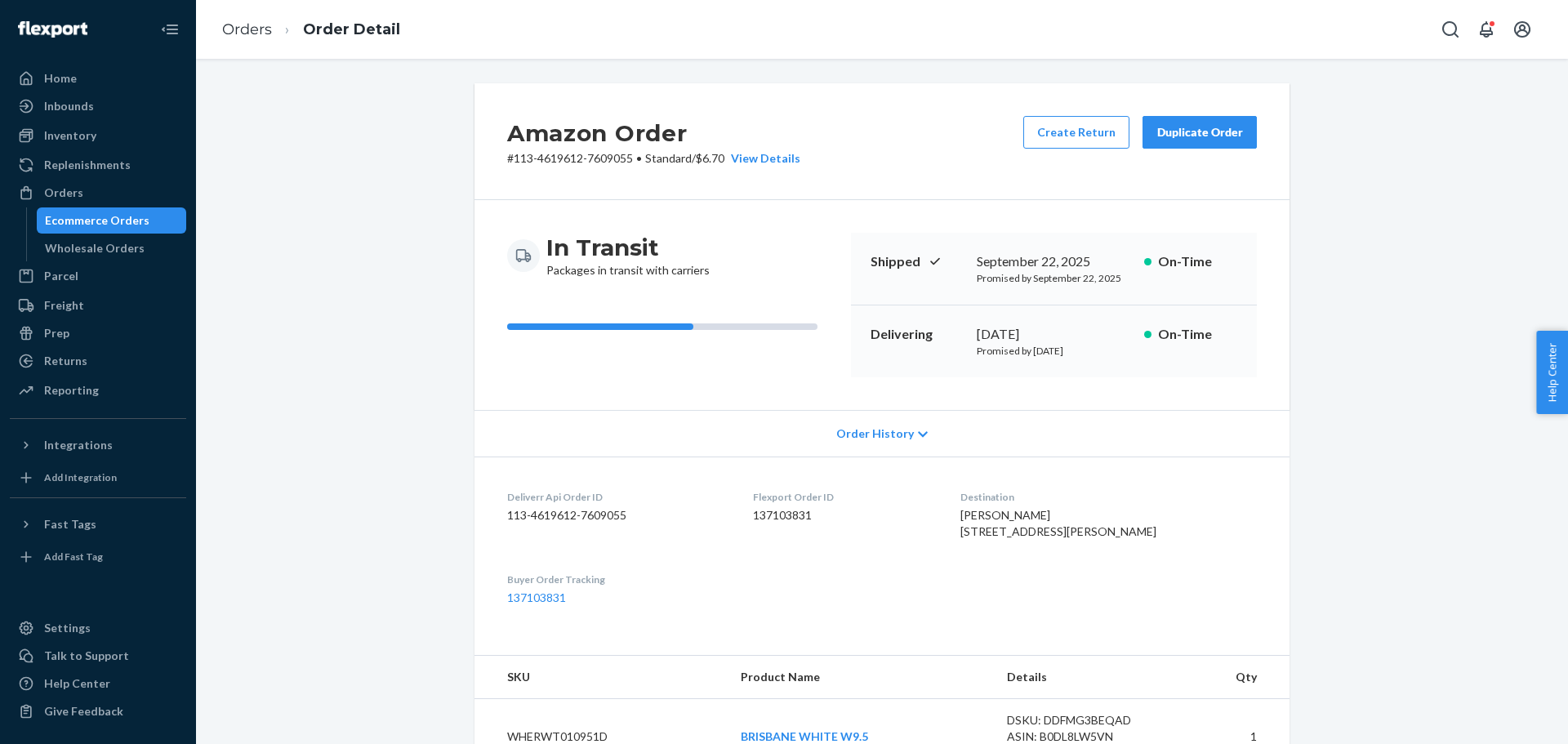
scroll to position [326, 0]
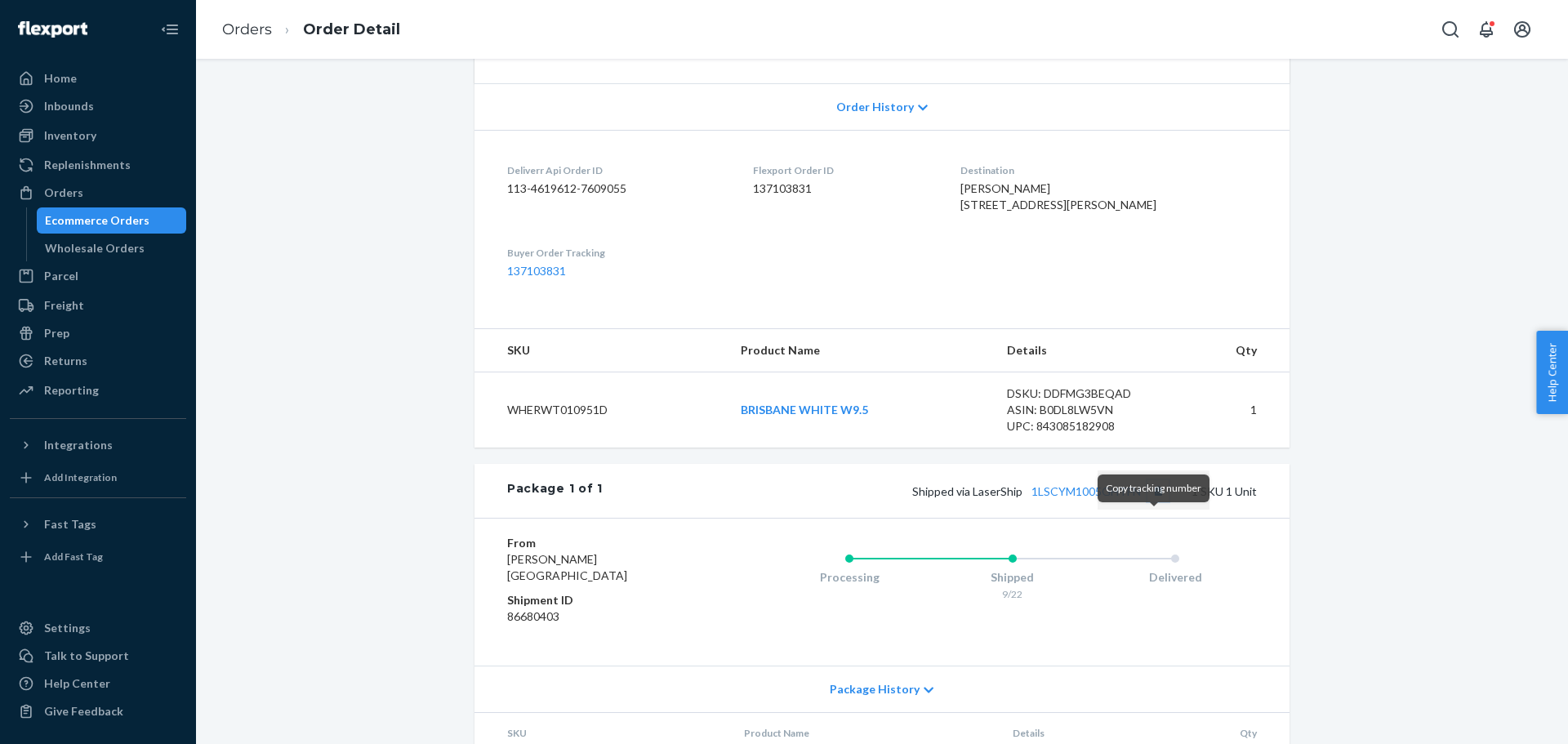
click at [1149, 501] on button "Copy tracking number" at bounding box center [1158, 491] width 21 height 21
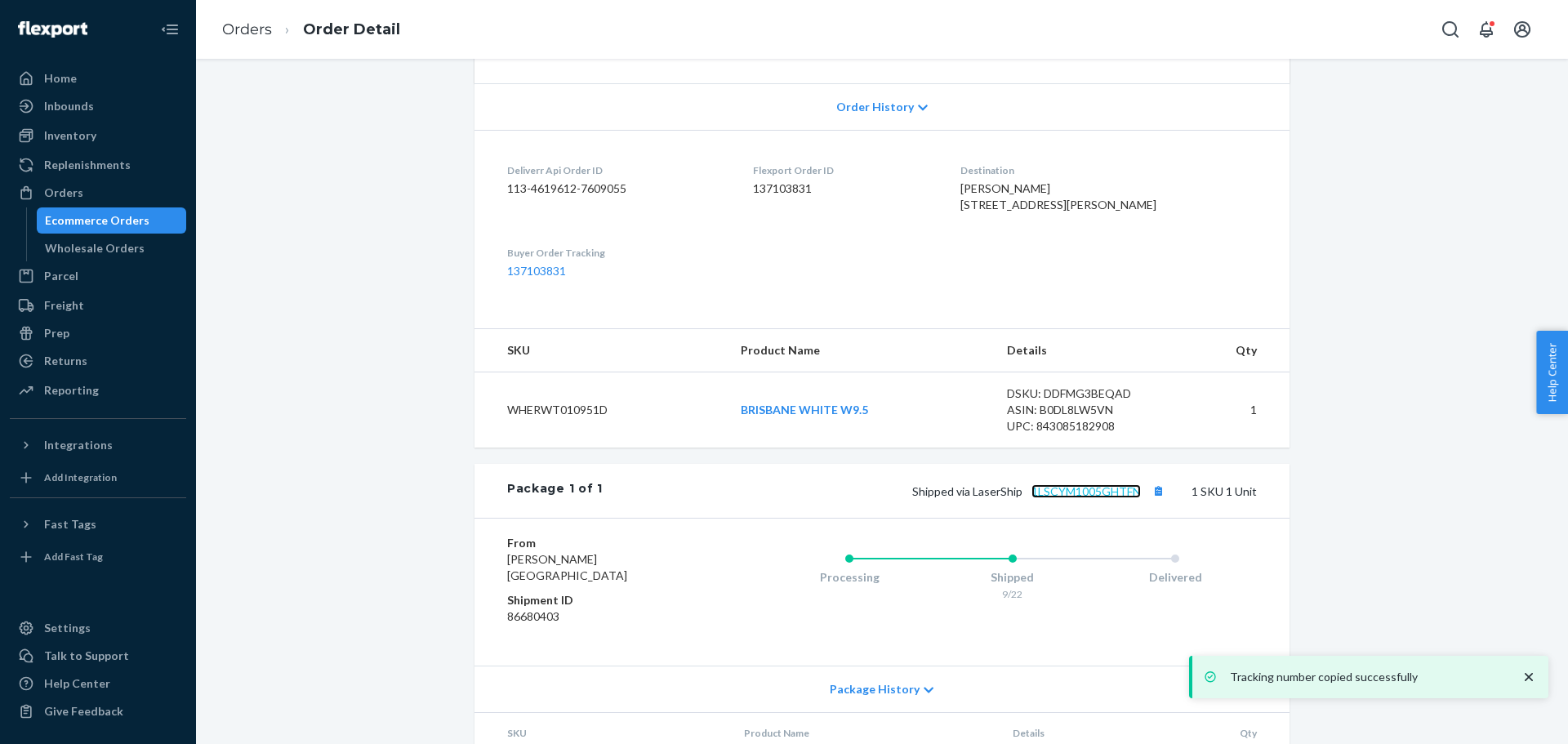
click at [1086, 498] on link "1LSCYM1005GHTFN" at bounding box center [1086, 491] width 109 height 14
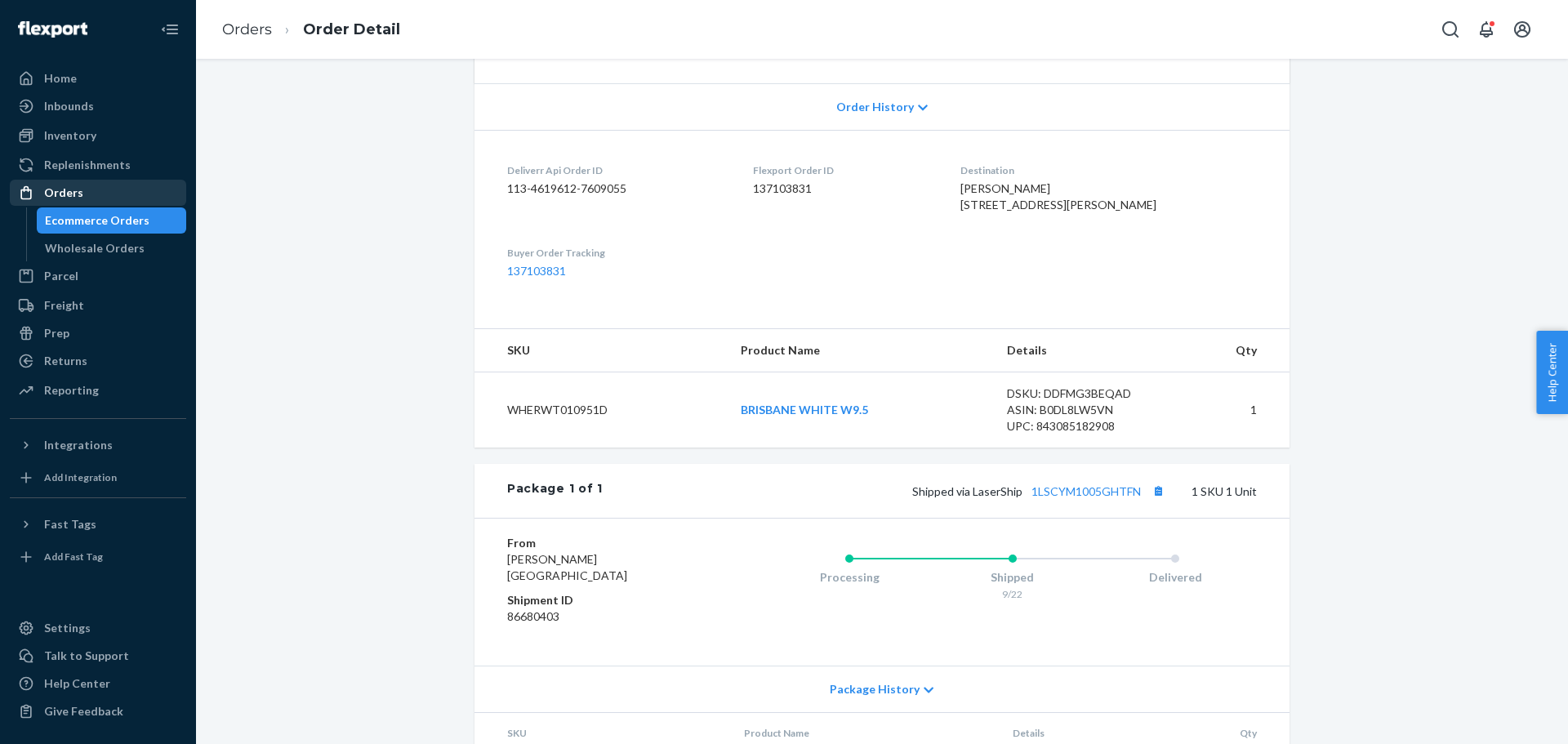
click at [68, 193] on div "Orders" at bounding box center [64, 193] width 39 height 16
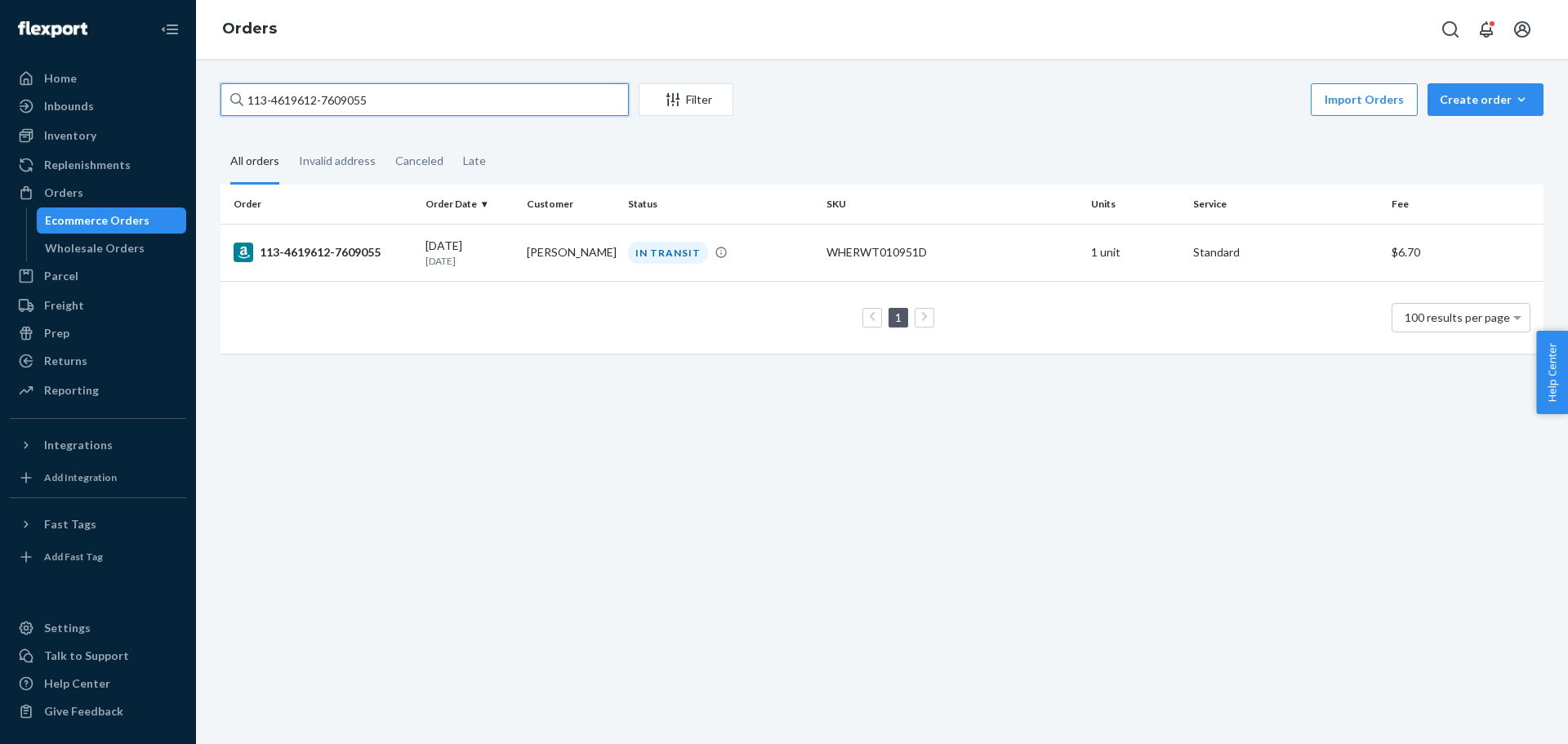
click at [263, 101] on input "113-4619612-7609055" at bounding box center [425, 100] width 409 height 33
click at [263, 100] on input "113-4619612-7609055" at bounding box center [425, 100] width 409 height 33
paste input "2-7911443-5621032"
type input "112-7911443-5621032"
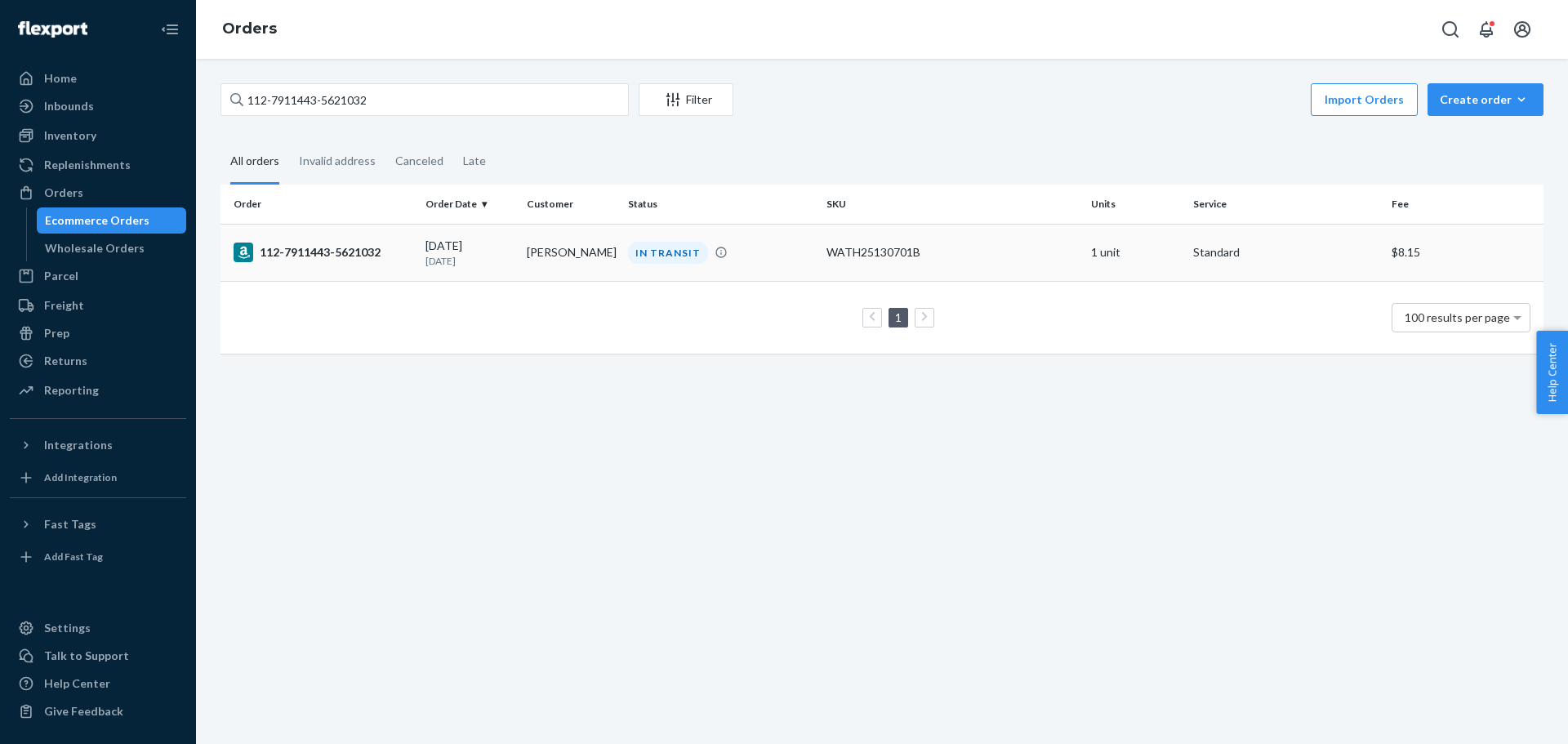
click at [351, 262] on div "112-7911443-5621032" at bounding box center [323, 253] width 179 height 20
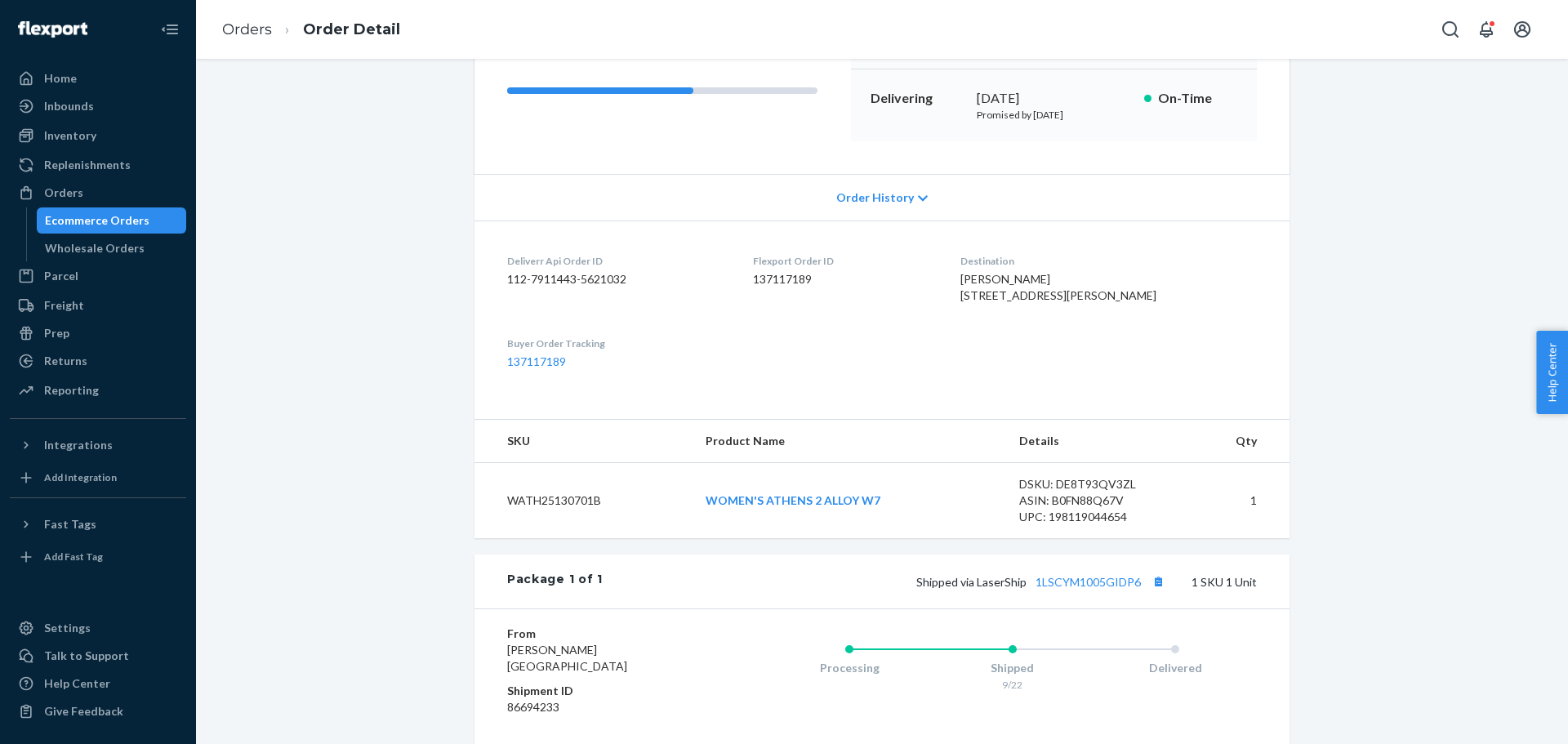
scroll to position [245, 0]
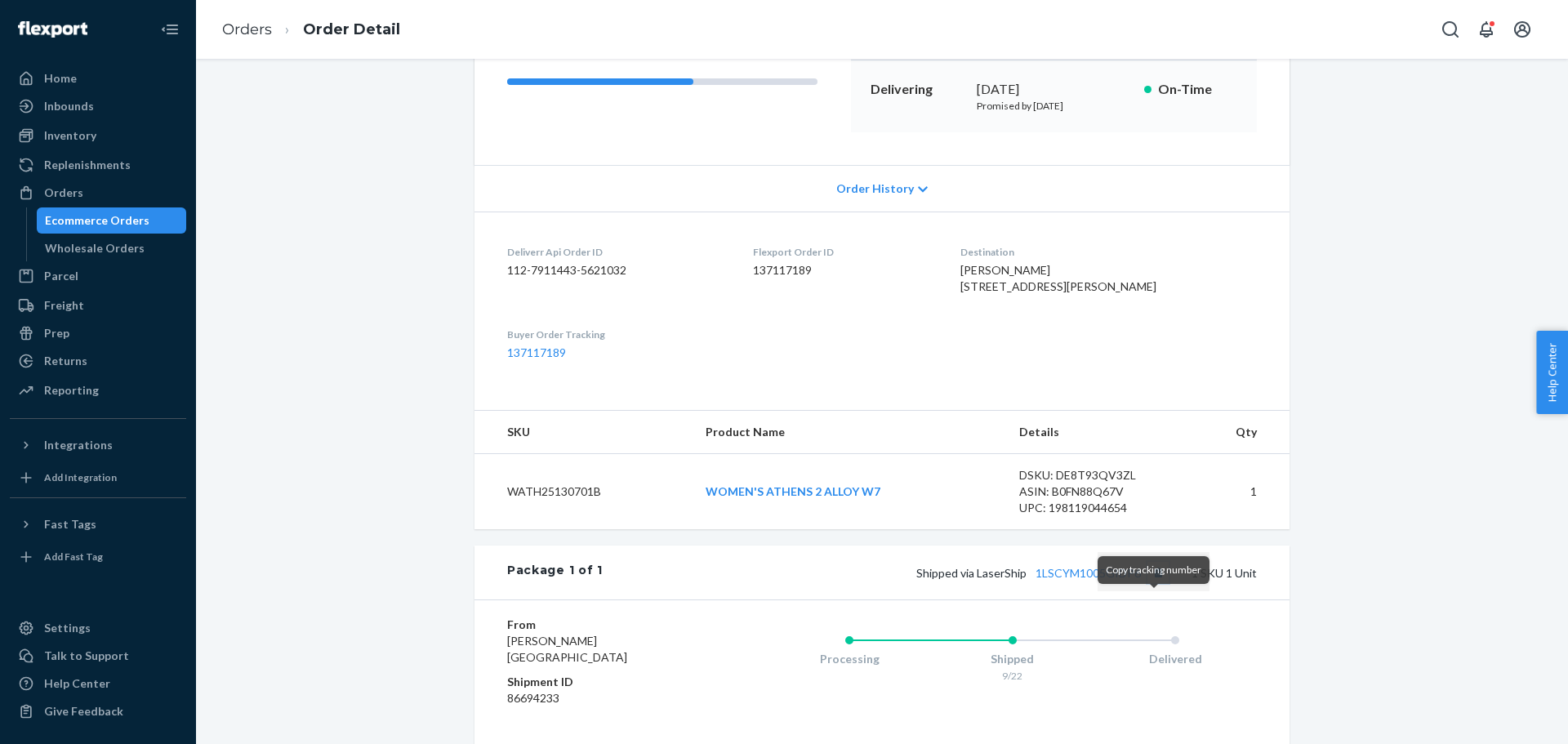
click at [1149, 583] on button "Copy tracking number" at bounding box center [1158, 573] width 21 height 21
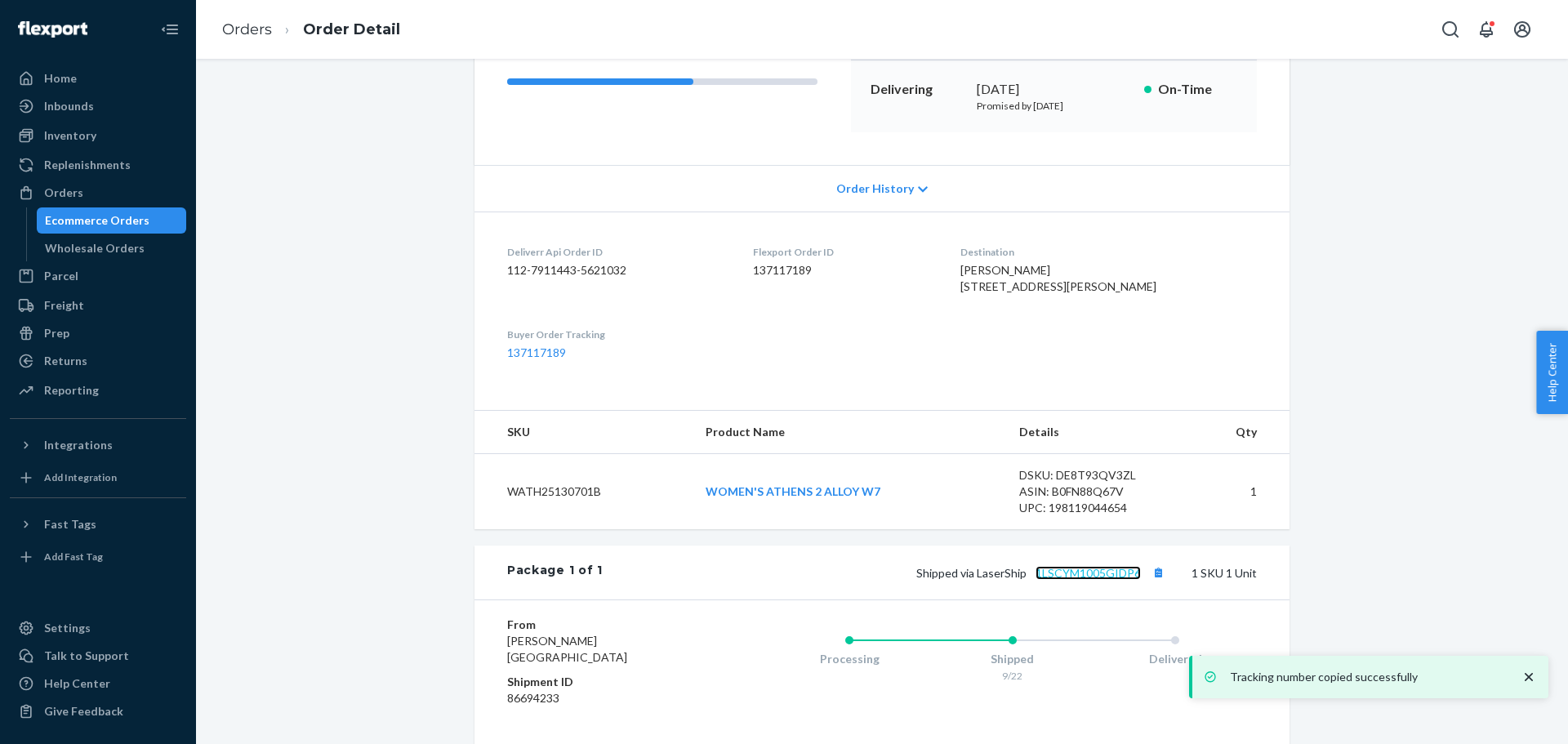
click at [1103, 580] on link "1LSCYM1005GIDP6" at bounding box center [1088, 573] width 105 height 14
click at [56, 199] on div "Orders" at bounding box center [64, 193] width 39 height 16
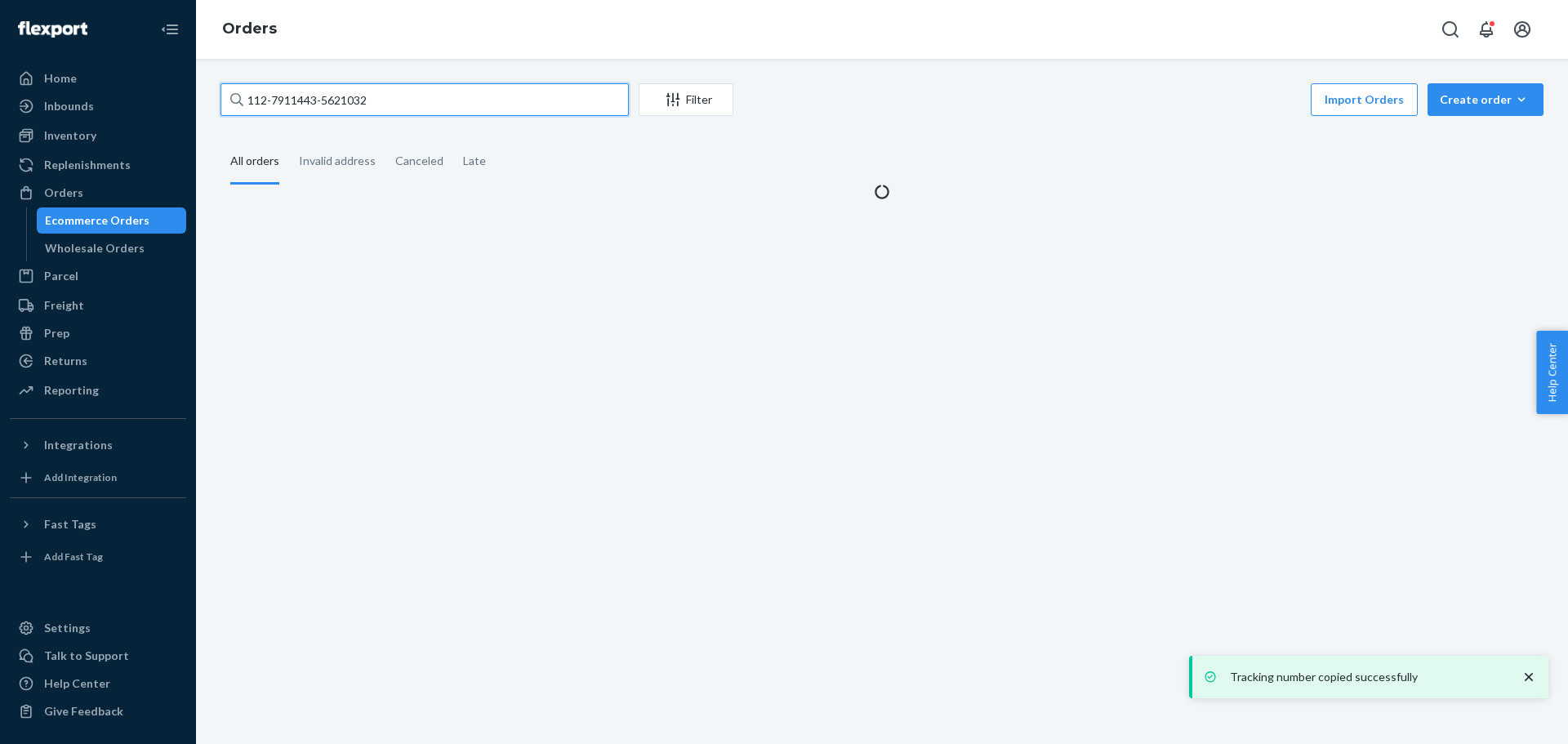
click at [332, 98] on input "112-7911443-5621032" at bounding box center [425, 100] width 409 height 33
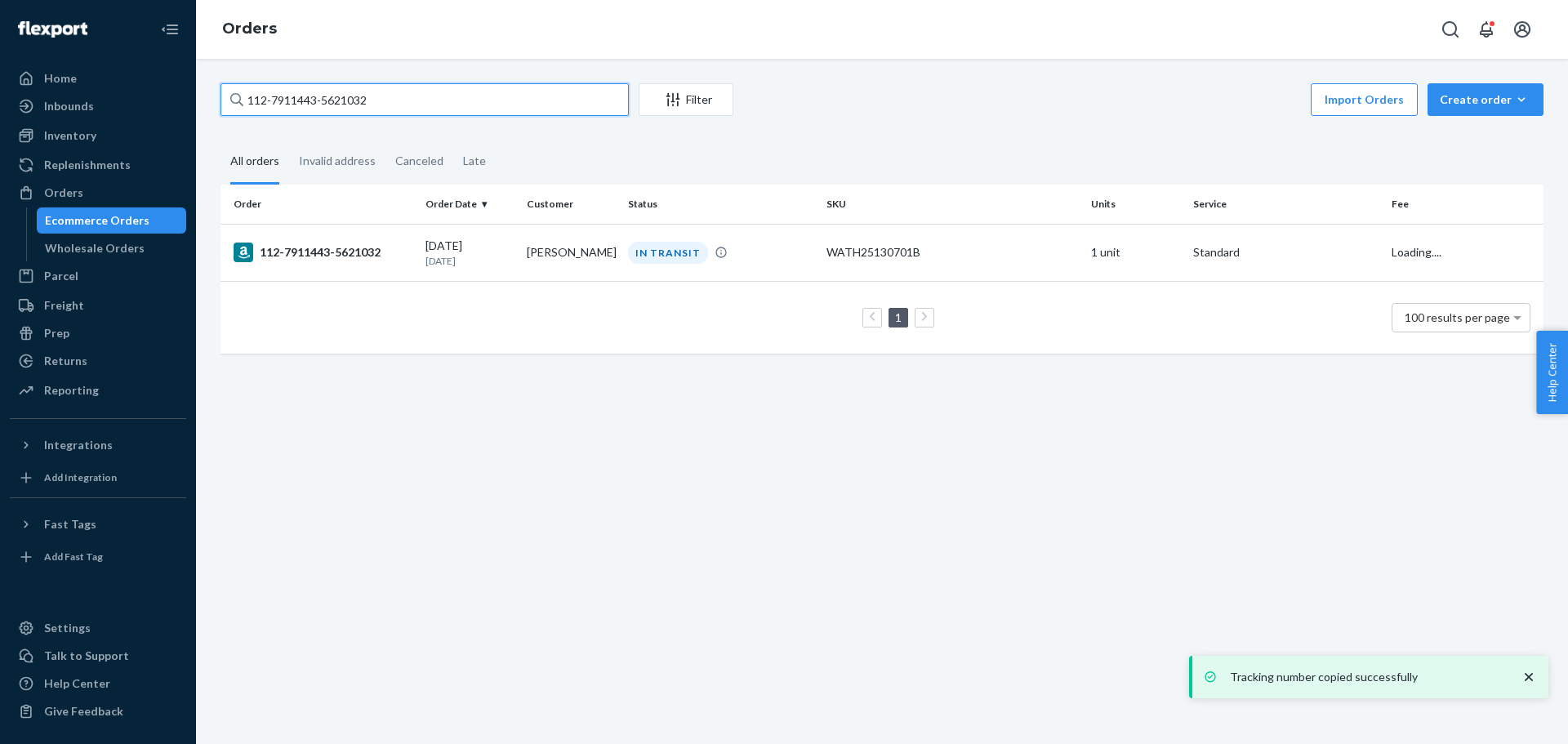
click at [332, 98] on input "112-7911443-5621032" at bounding box center [425, 100] width 409 height 33
paste input "3-3158803-2376248"
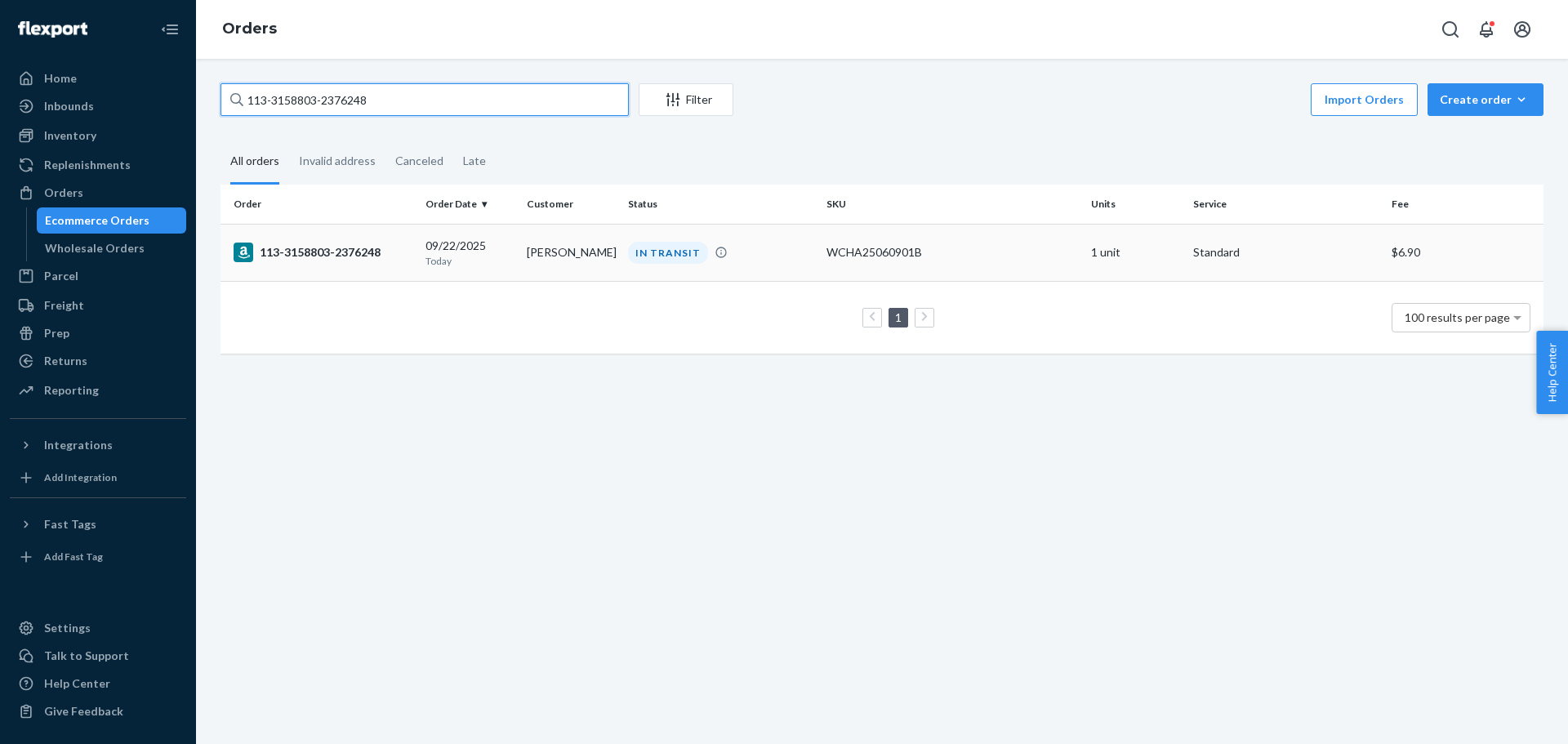
type input "113-3158803-2376248"
click at [331, 248] on div "113-3158803-2376248" at bounding box center [323, 253] width 179 height 20
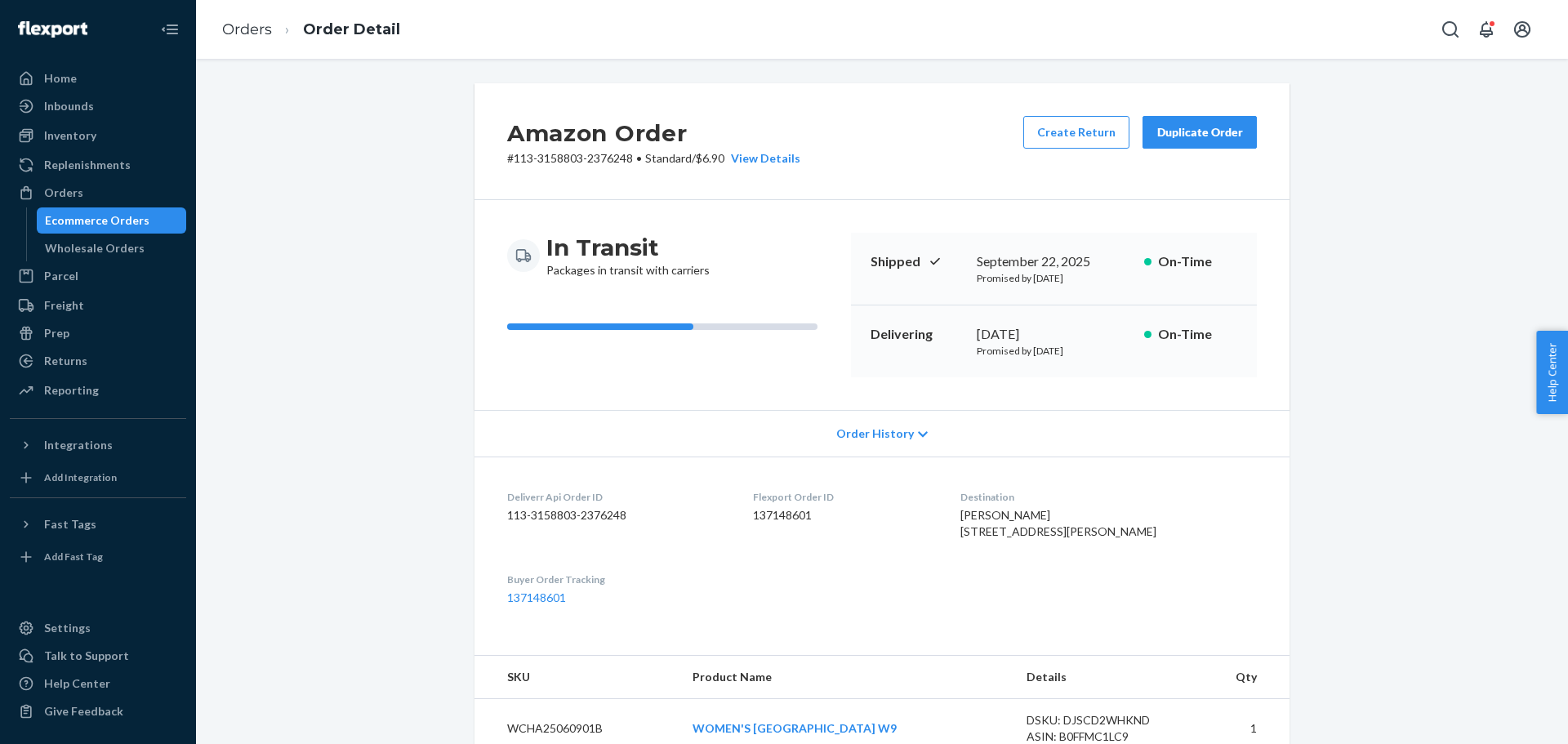
scroll to position [245, 0]
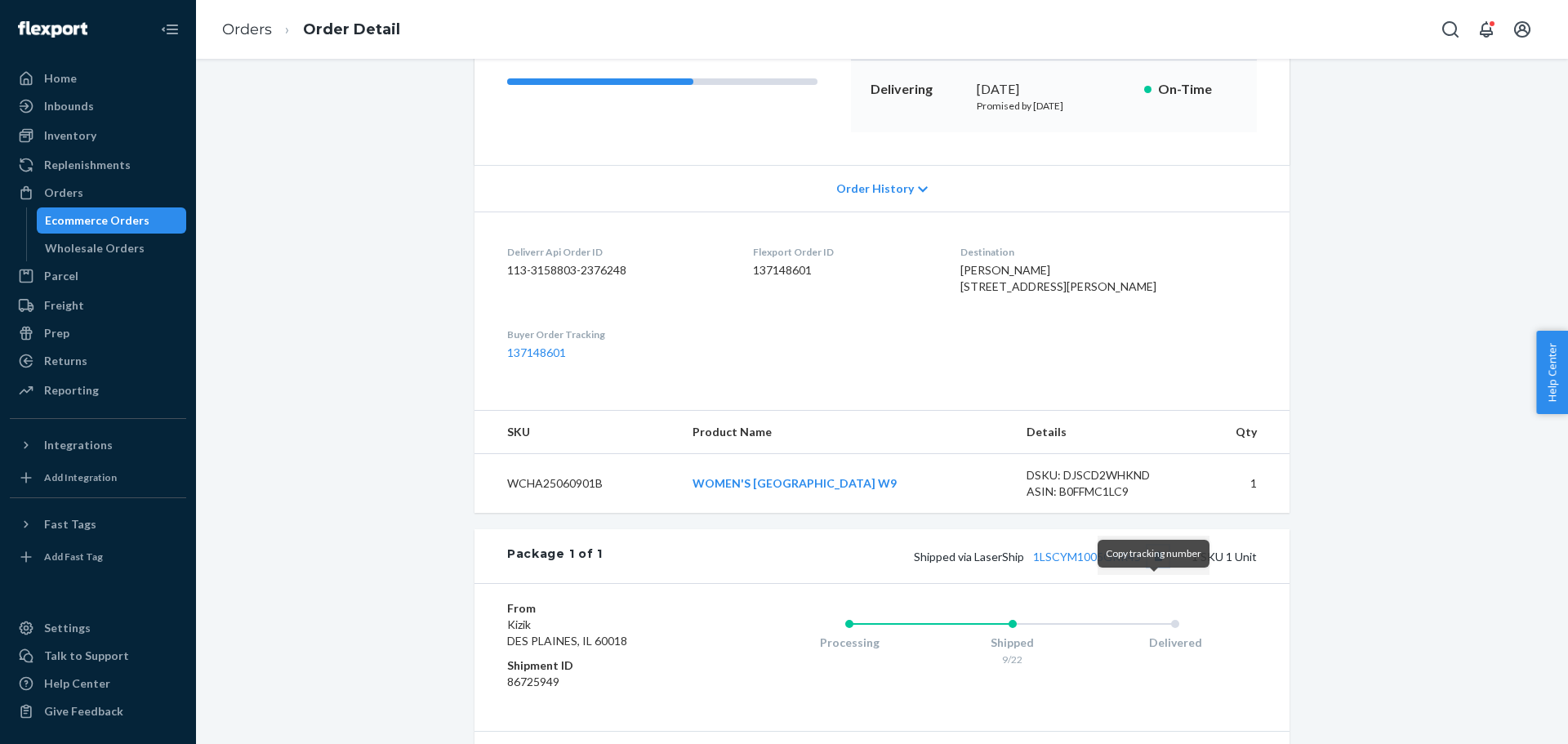
click at [1148, 567] on button "Copy tracking number" at bounding box center [1158, 556] width 21 height 21
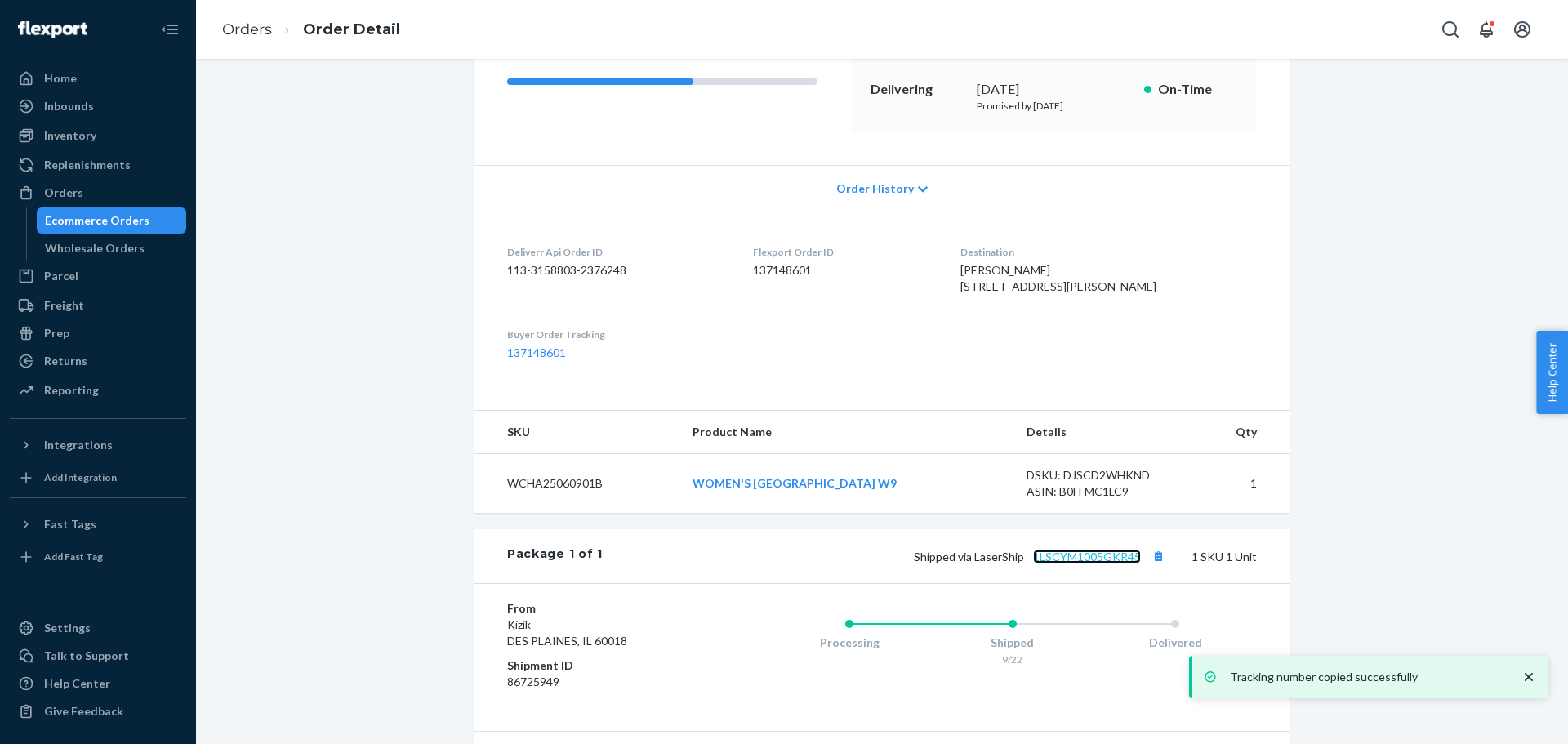
click at [1109, 564] on link "1LSCYM1005GKR45" at bounding box center [1086, 556] width 107 height 14
